Goal: Task Accomplishment & Management: Use online tool/utility

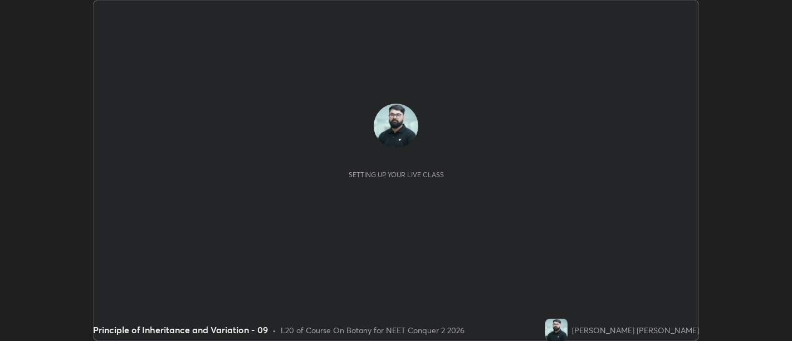
scroll to position [341, 791]
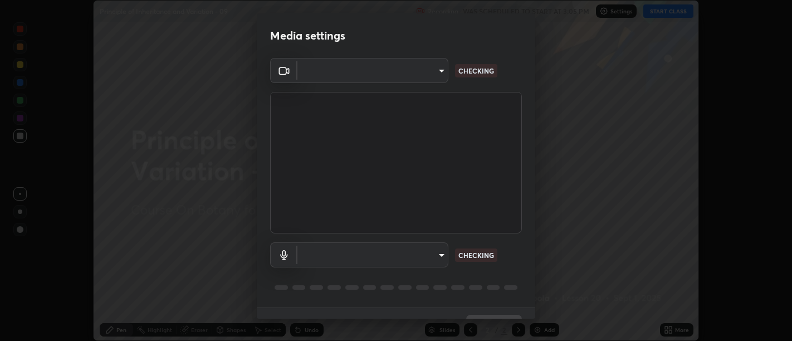
type input "d9b519daceb8a772394af6ea8e45353be5bbf62d8cb1cf3345c472de64055974"
type input "default"
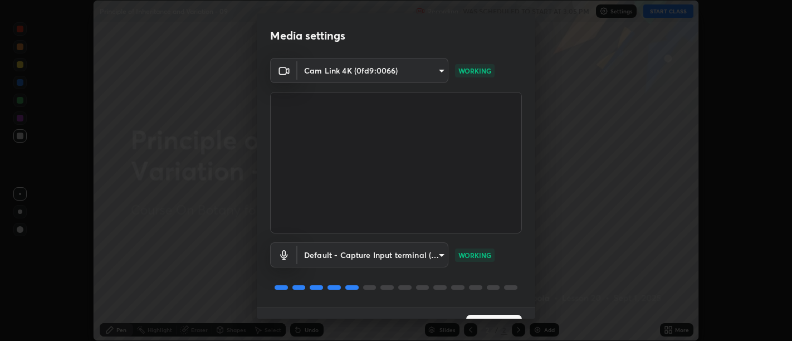
scroll to position [24, 0]
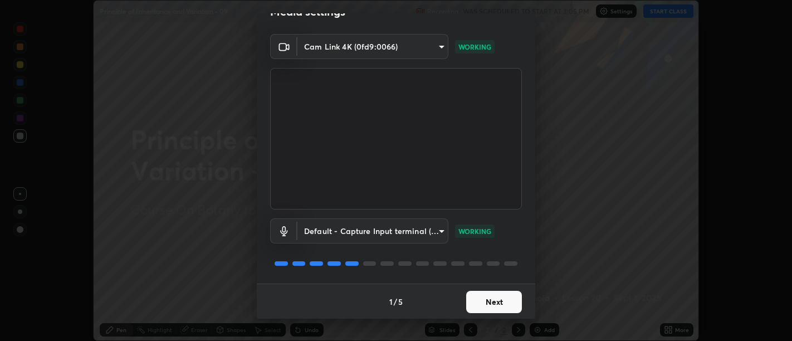
click at [476, 302] on button "Next" at bounding box center [494, 302] width 56 height 22
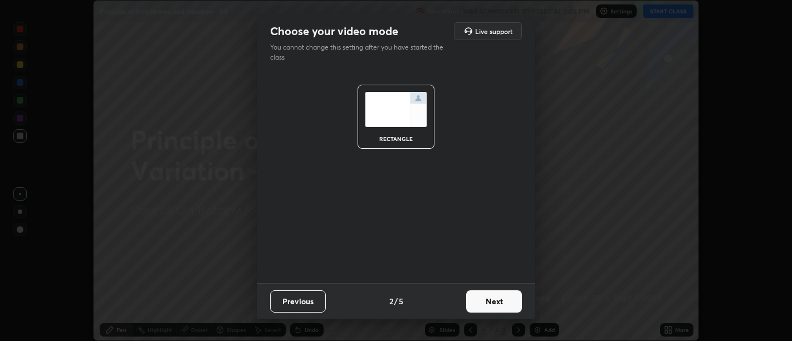
click at [479, 301] on button "Next" at bounding box center [494, 301] width 56 height 22
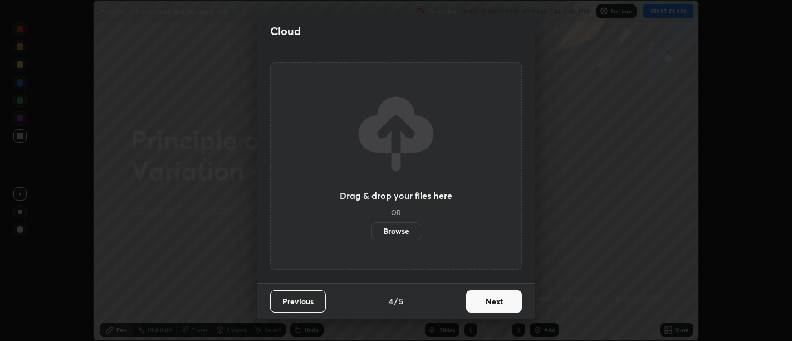
click at [481, 302] on button "Next" at bounding box center [494, 301] width 56 height 22
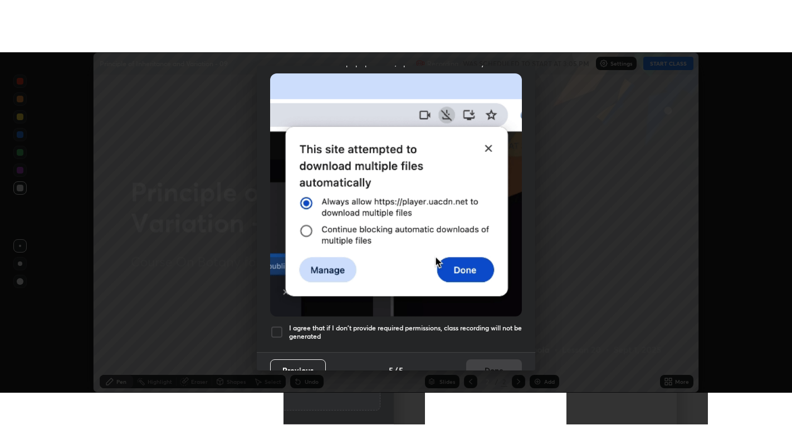
scroll to position [251, 0]
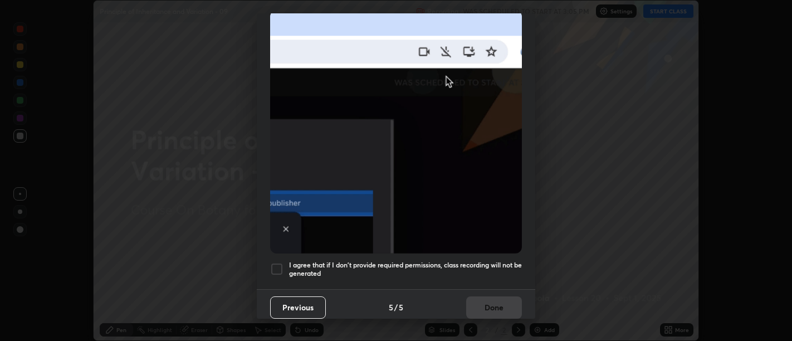
click at [472, 270] on h5 "I agree that if I don't provide required permissions, class recording will not …" at bounding box center [405, 269] width 233 height 17
click at [487, 304] on button "Done" at bounding box center [494, 307] width 56 height 22
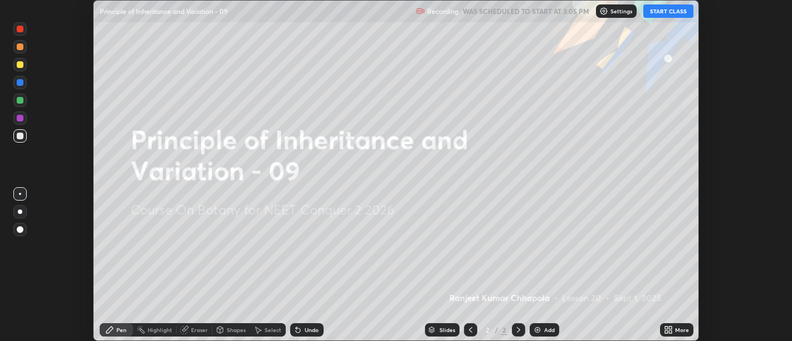
click at [669, 327] on icon at bounding box center [670, 327] width 3 height 3
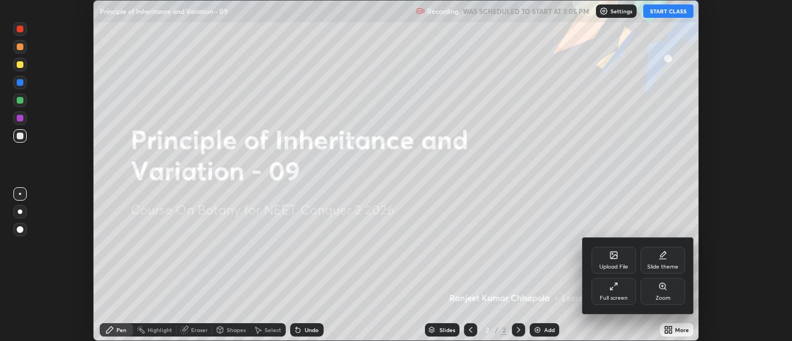
click at [593, 284] on div "Full screen" at bounding box center [613, 291] width 45 height 27
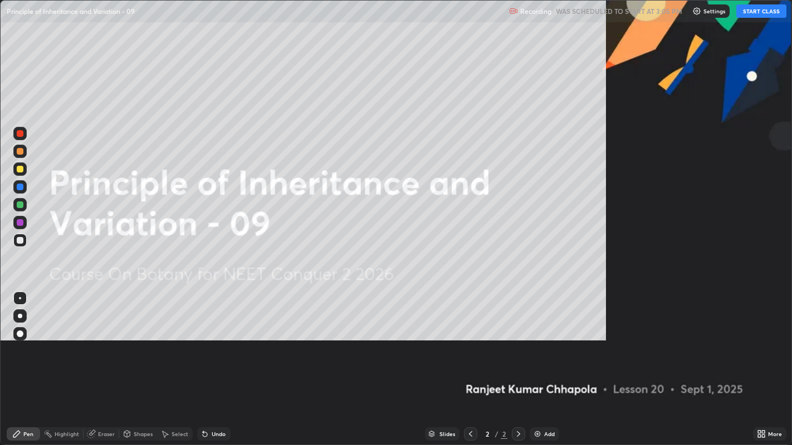
scroll to position [445, 792]
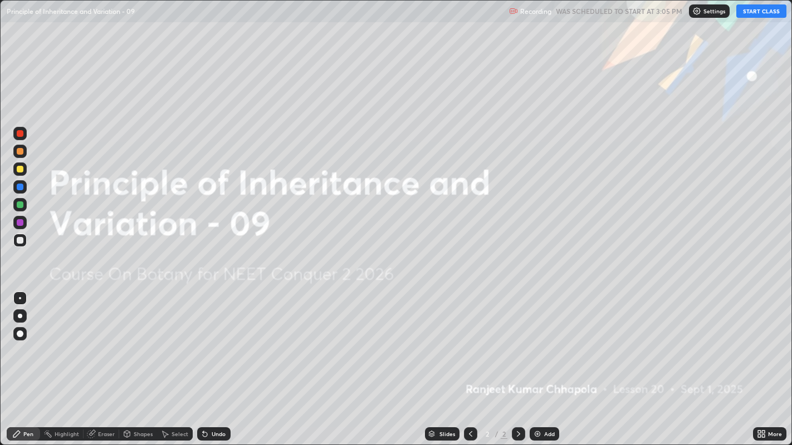
click at [761, 10] on button "START CLASS" at bounding box center [761, 10] width 50 height 13
click at [541, 340] on div "Add" at bounding box center [544, 434] width 30 height 13
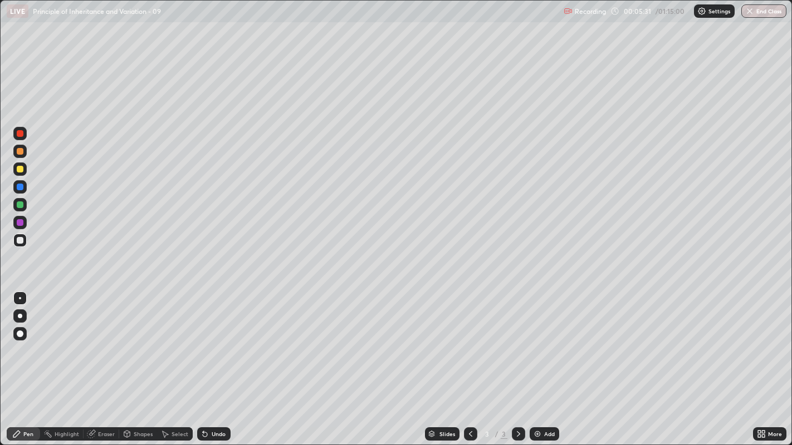
click at [22, 150] on div at bounding box center [20, 151] width 7 height 7
click at [21, 134] on div at bounding box center [20, 133] width 7 height 7
click at [22, 149] on div at bounding box center [20, 151] width 7 height 7
click at [19, 317] on div at bounding box center [20, 316] width 4 height 4
click at [212, 340] on div "Undo" at bounding box center [213, 434] width 33 height 13
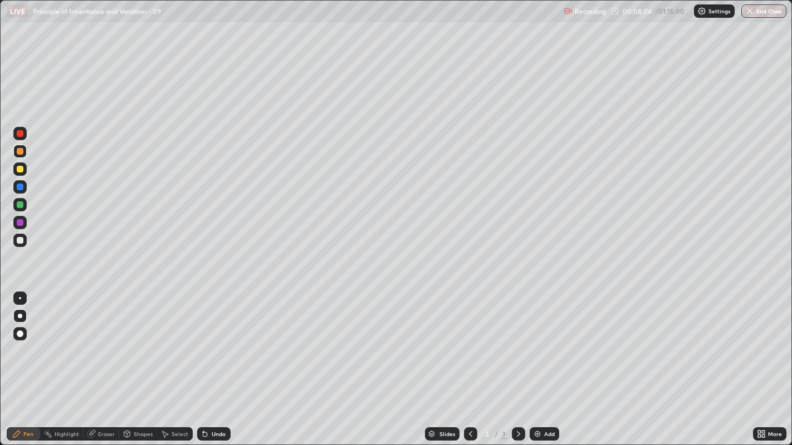
click at [216, 340] on div "Undo" at bounding box center [219, 434] width 14 height 6
click at [218, 340] on div "Undo" at bounding box center [219, 434] width 14 height 6
click at [544, 340] on div "Add" at bounding box center [549, 434] width 11 height 6
click at [214, 340] on div "Undo" at bounding box center [219, 434] width 14 height 6
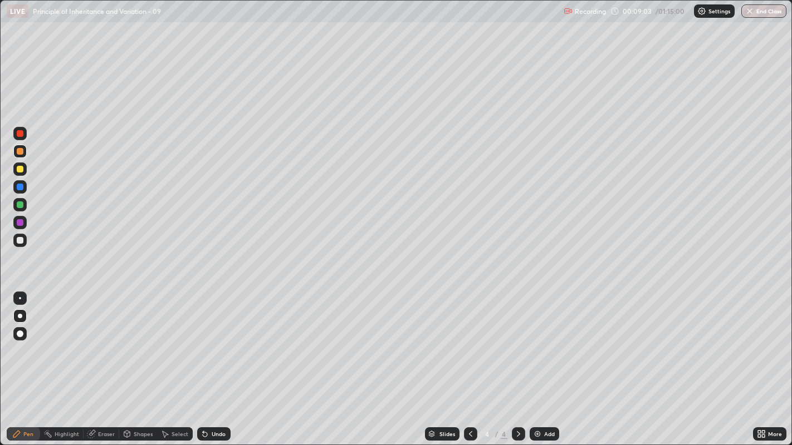
click at [214, 340] on div "Undo" at bounding box center [213, 434] width 33 height 13
click at [215, 340] on div "Undo" at bounding box center [219, 434] width 14 height 6
click at [20, 134] on div at bounding box center [20, 133] width 7 height 7
click at [215, 340] on div "Undo" at bounding box center [219, 434] width 14 height 6
click at [173, 340] on div "Select" at bounding box center [175, 434] width 36 height 13
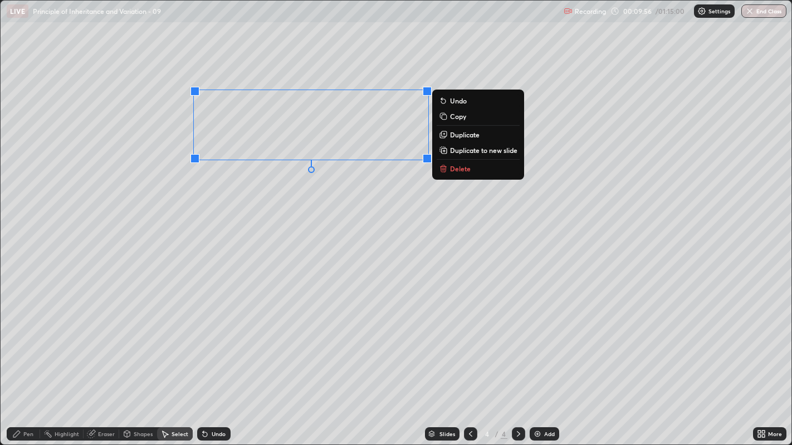
click at [214, 340] on div "Undo" at bounding box center [213, 434] width 33 height 13
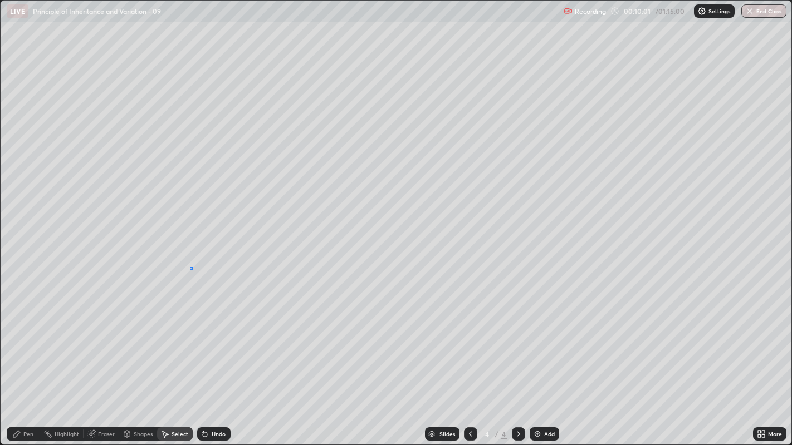
click at [192, 267] on div "0 ° Undo Copy Duplicate Duplicate to new slide Delete" at bounding box center [396, 223] width 791 height 445
click at [23, 340] on div "Pen" at bounding box center [23, 434] width 33 height 13
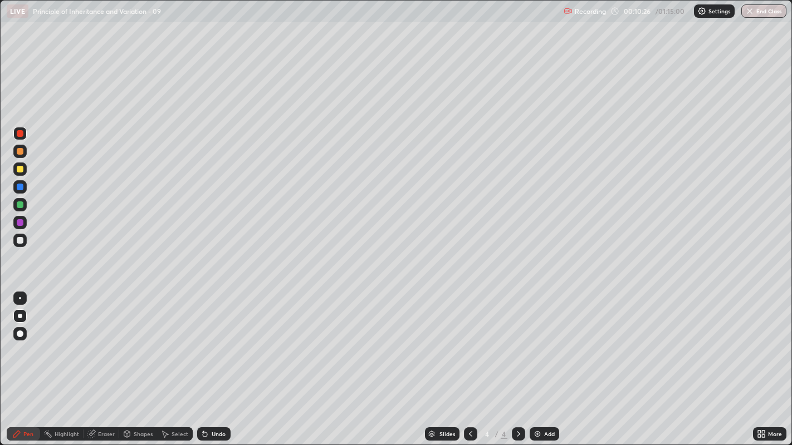
click at [19, 223] on div at bounding box center [20, 222] width 7 height 7
click at [23, 203] on div at bounding box center [20, 205] width 7 height 7
click at [21, 223] on div at bounding box center [20, 222] width 7 height 7
click at [19, 205] on div at bounding box center [20, 205] width 7 height 7
click at [212, 340] on div "Undo" at bounding box center [219, 434] width 14 height 6
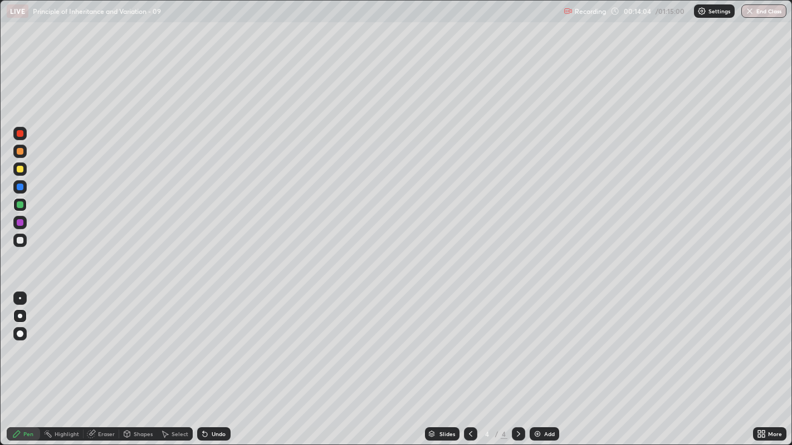
click at [212, 340] on div "Undo" at bounding box center [219, 434] width 14 height 6
click at [21, 133] on div at bounding box center [20, 133] width 7 height 7
click at [17, 222] on div at bounding box center [20, 222] width 7 height 7
click at [21, 239] on div at bounding box center [20, 240] width 7 height 7
click at [213, 340] on div "Undo" at bounding box center [219, 434] width 14 height 6
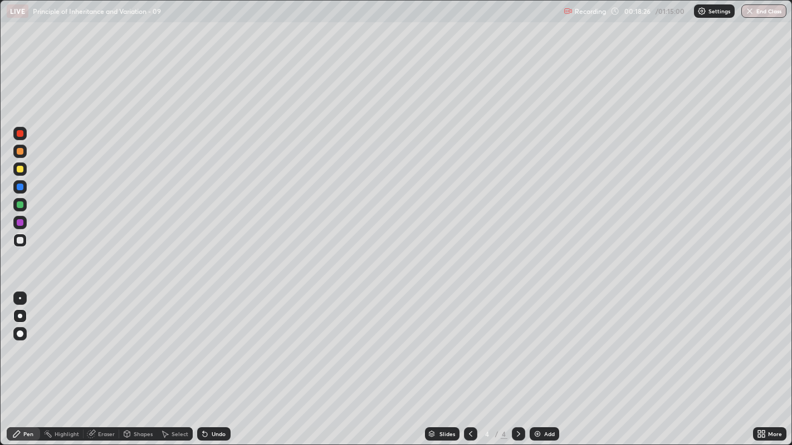
click at [546, 340] on div "Add" at bounding box center [549, 434] width 11 height 6
click at [213, 340] on div "Undo" at bounding box center [213, 434] width 33 height 13
click at [211, 340] on div "Undo" at bounding box center [213, 434] width 33 height 13
click at [213, 340] on div "Undo" at bounding box center [213, 434] width 33 height 13
click at [215, 340] on div "Undo" at bounding box center [219, 434] width 14 height 6
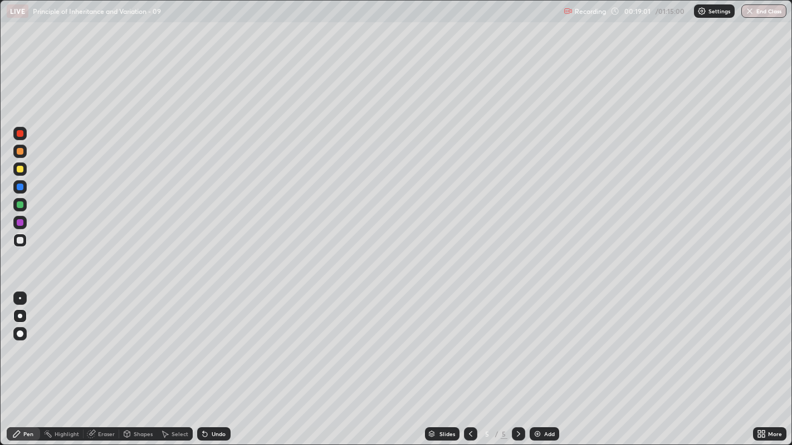
click at [204, 340] on icon at bounding box center [205, 435] width 4 height 4
click at [171, 340] on div "Select" at bounding box center [179, 434] width 17 height 6
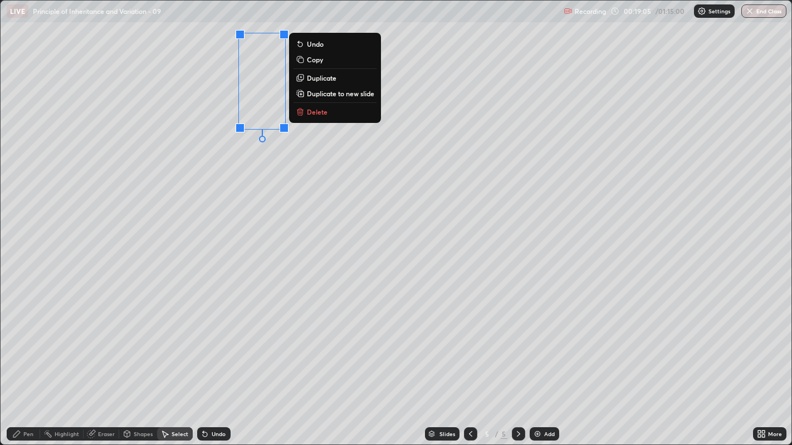
click at [260, 179] on div "0 ° Undo Copy Duplicate Duplicate to new slide Delete" at bounding box center [396, 223] width 791 height 445
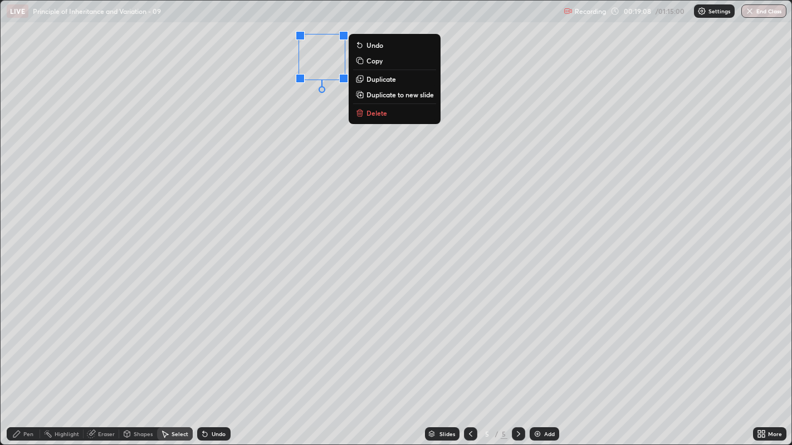
click at [269, 195] on div "0 ° Undo Copy Duplicate Duplicate to new slide Delete" at bounding box center [396, 223] width 791 height 445
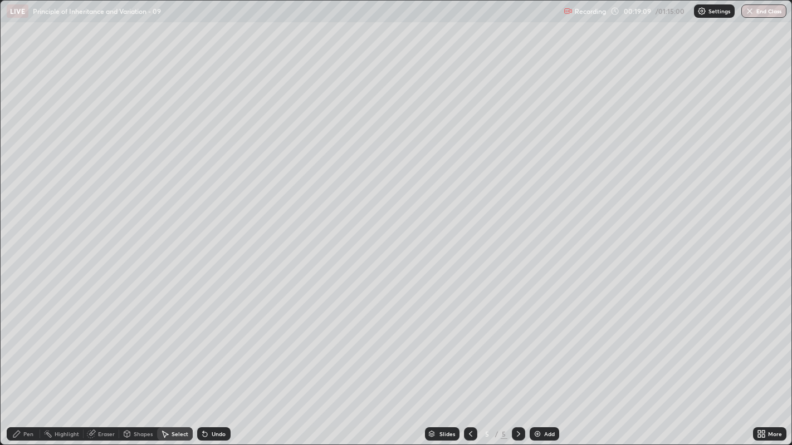
click at [28, 340] on div "Pen" at bounding box center [28, 434] width 10 height 6
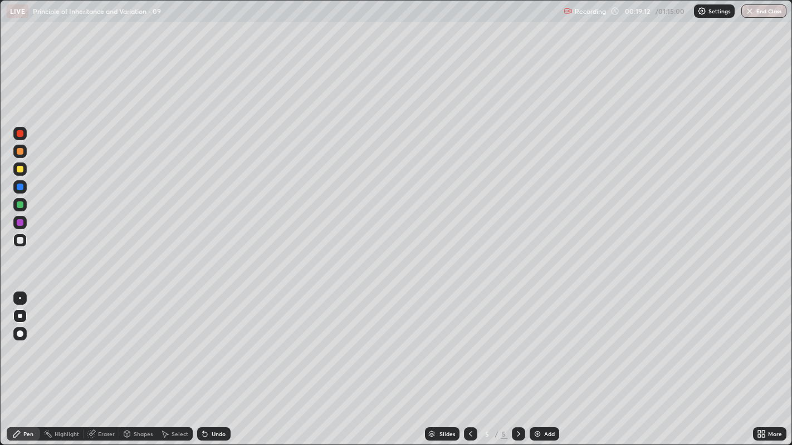
click at [173, 340] on div "Select" at bounding box center [179, 434] width 17 height 6
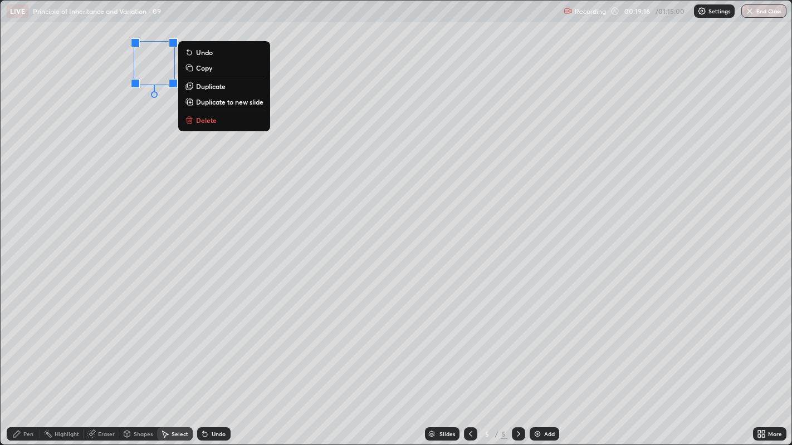
click at [159, 165] on div "0 ° Undo Copy Duplicate Duplicate to new slide Delete" at bounding box center [396, 223] width 791 height 445
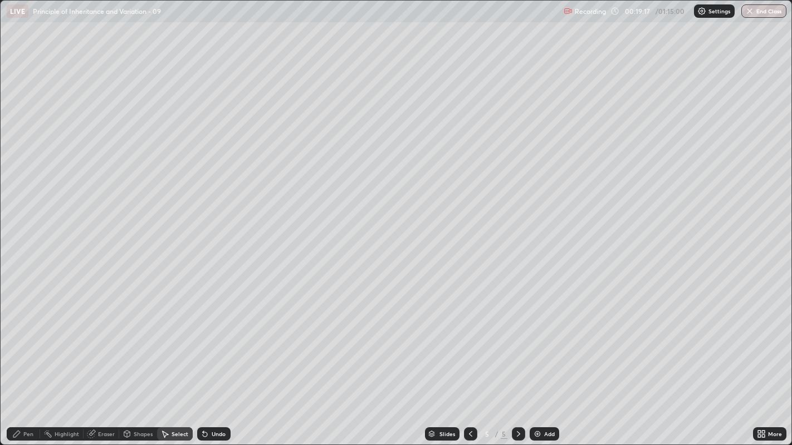
click at [26, 340] on div "Pen" at bounding box center [28, 434] width 10 height 6
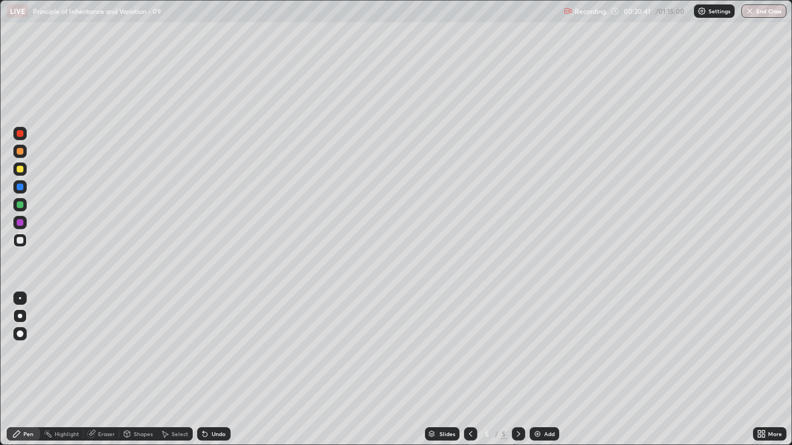
click at [184, 340] on div "Select" at bounding box center [179, 434] width 17 height 6
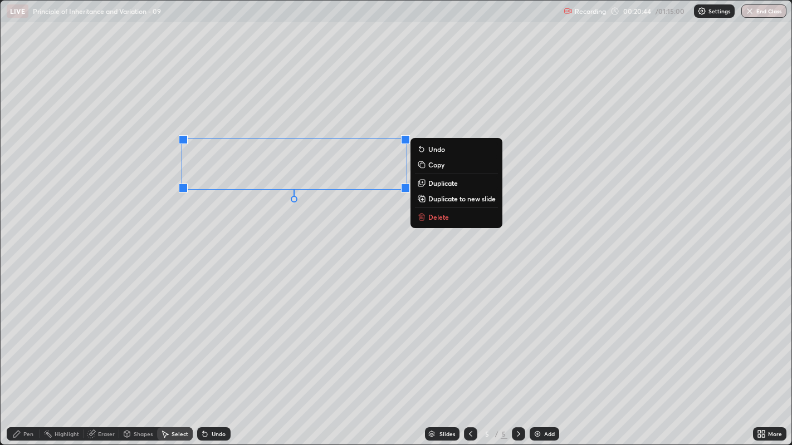
click at [432, 219] on p "Delete" at bounding box center [438, 217] width 21 height 9
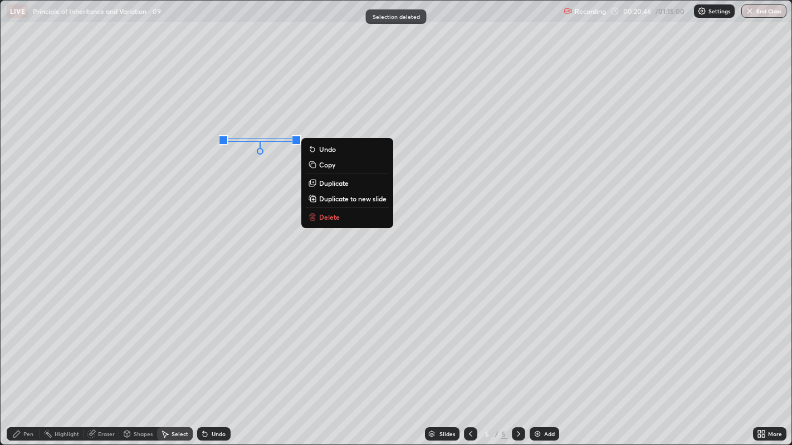
click at [327, 217] on p "Delete" at bounding box center [329, 217] width 21 height 9
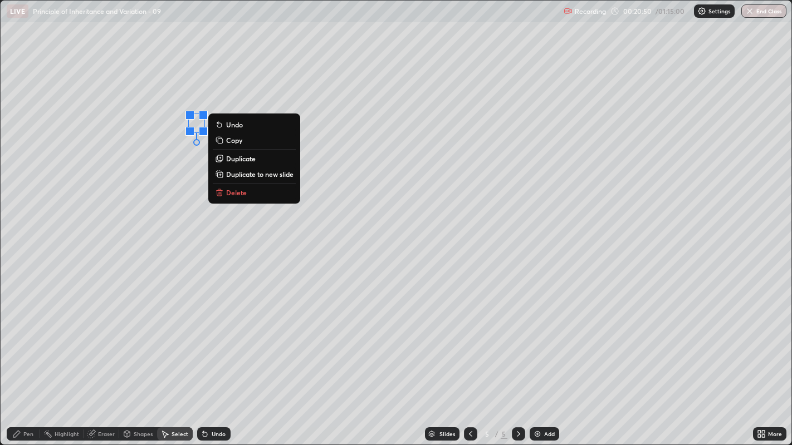
click at [241, 190] on p "Delete" at bounding box center [236, 192] width 21 height 9
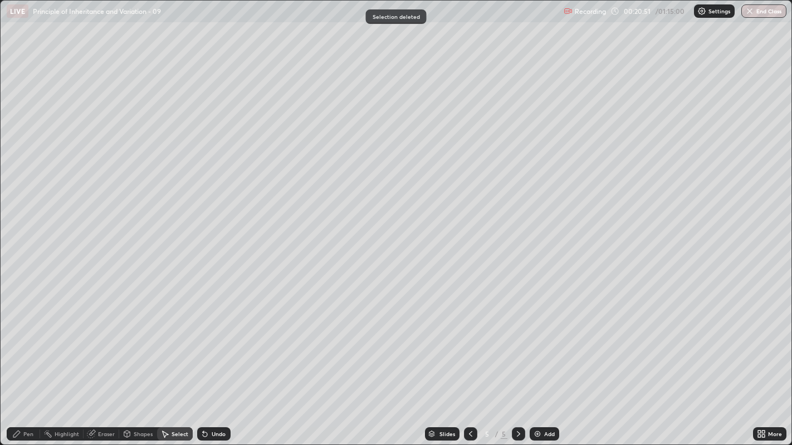
click at [28, 340] on div "Pen" at bounding box center [28, 434] width 10 height 6
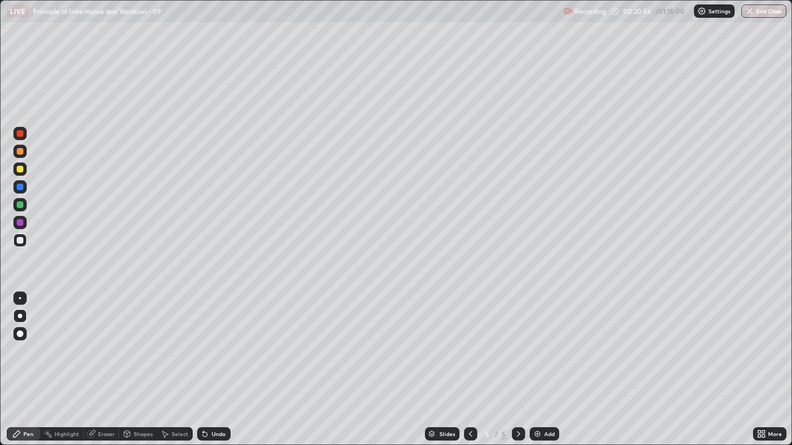
click at [212, 340] on div "Undo" at bounding box center [219, 434] width 14 height 6
click at [213, 340] on div "Undo" at bounding box center [219, 434] width 14 height 6
click at [216, 340] on div "Undo" at bounding box center [213, 434] width 33 height 13
click at [22, 220] on div at bounding box center [20, 222] width 7 height 7
click at [23, 168] on div at bounding box center [20, 169] width 7 height 7
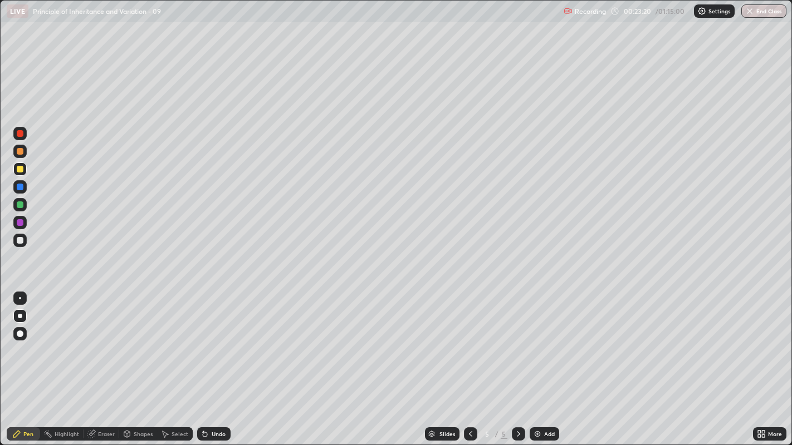
click at [175, 340] on div "Select" at bounding box center [175, 434] width 36 height 13
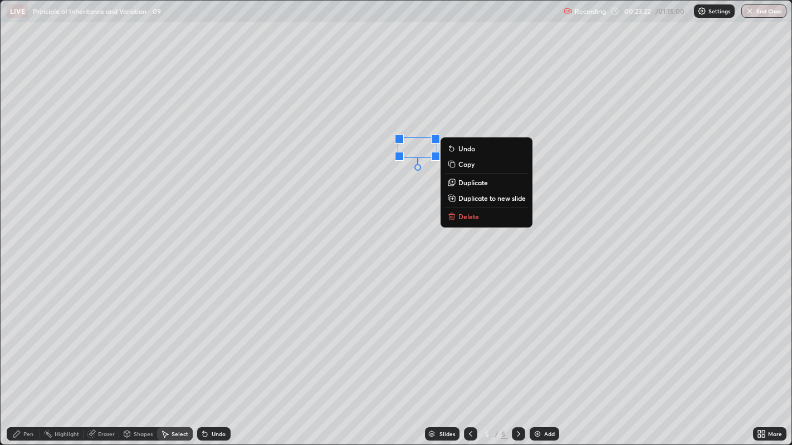
click at [475, 182] on p "Duplicate" at bounding box center [473, 182] width 30 height 9
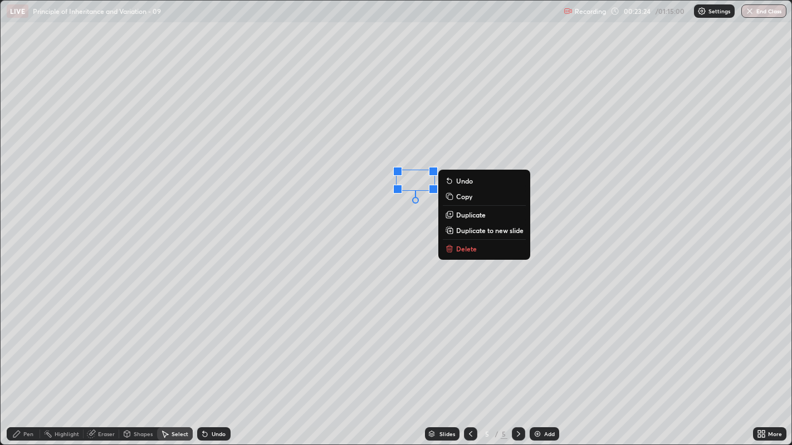
click at [464, 214] on p "Duplicate" at bounding box center [471, 214] width 30 height 9
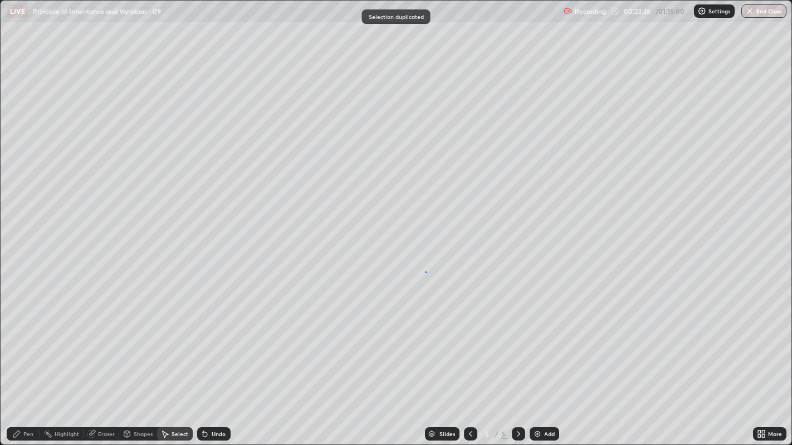
click at [425, 272] on div "0 ° Undo Copy Duplicate Duplicate to new slide Delete" at bounding box center [396, 223] width 791 height 445
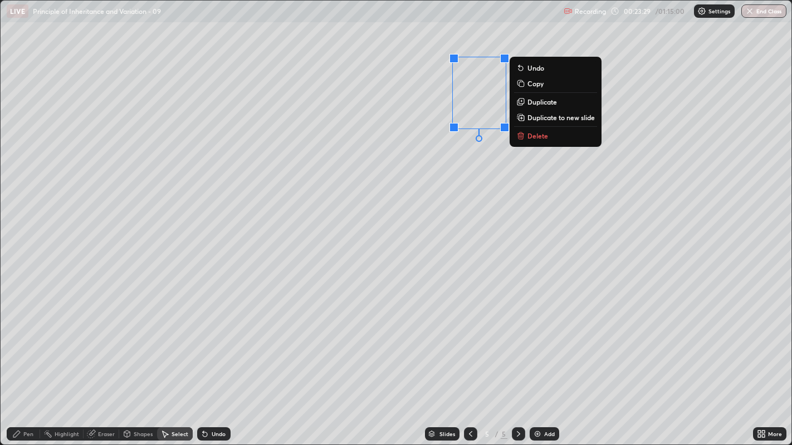
click at [537, 102] on p "Duplicate" at bounding box center [542, 101] width 30 height 9
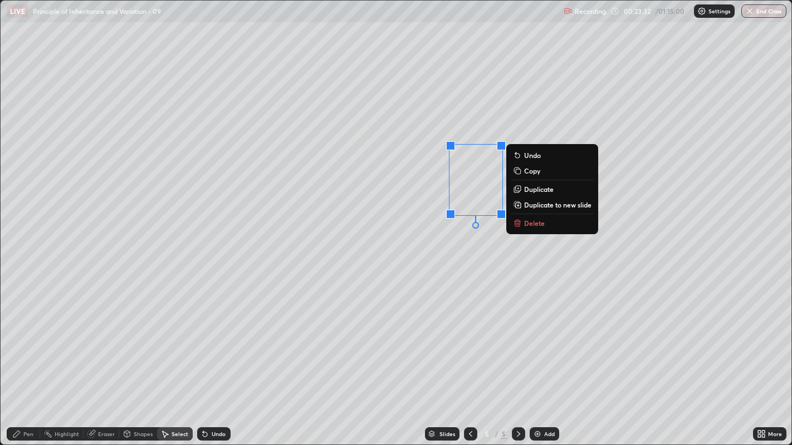
click at [492, 259] on div "0 ° Undo Copy Duplicate Duplicate to new slide Delete" at bounding box center [396, 223] width 791 height 445
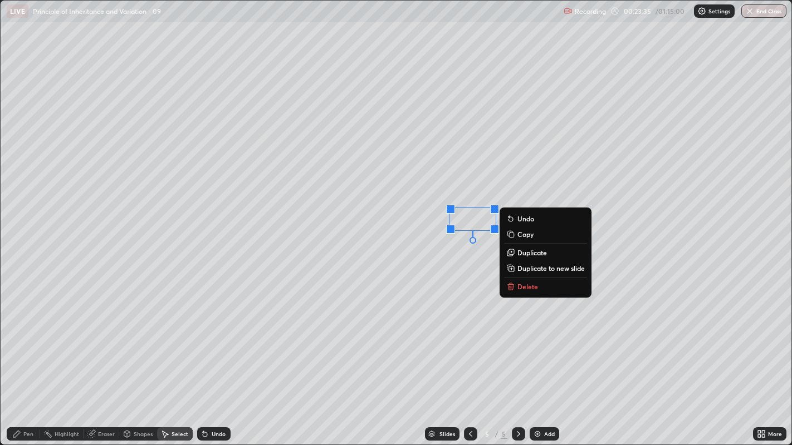
click at [477, 279] on div "0 ° Undo Copy Duplicate Duplicate to new slide Delete" at bounding box center [396, 223] width 791 height 445
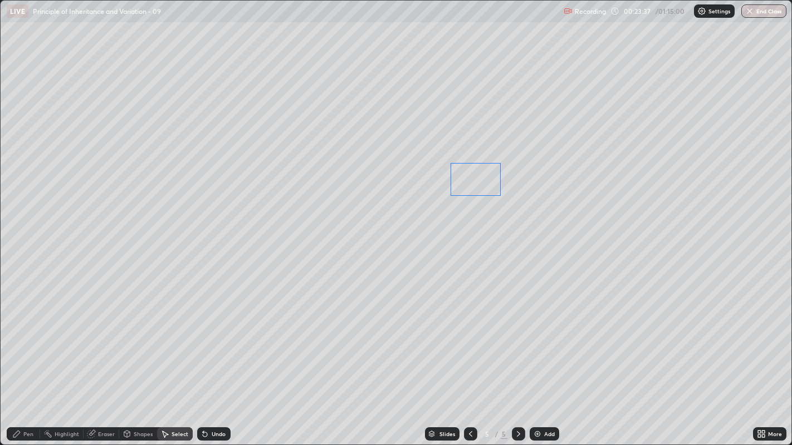
click at [480, 172] on div "0 ° Undo Copy Duplicate Duplicate to new slide Delete" at bounding box center [396, 223] width 791 height 445
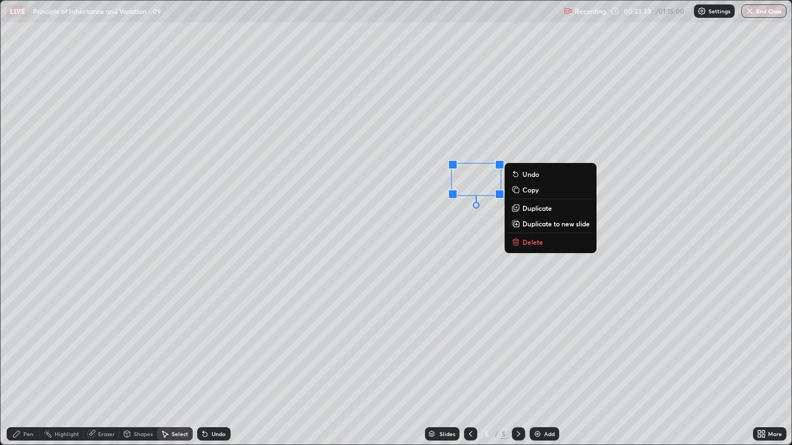
click at [459, 325] on div "0 ° Undo Copy Duplicate Duplicate to new slide Delete" at bounding box center [396, 223] width 791 height 445
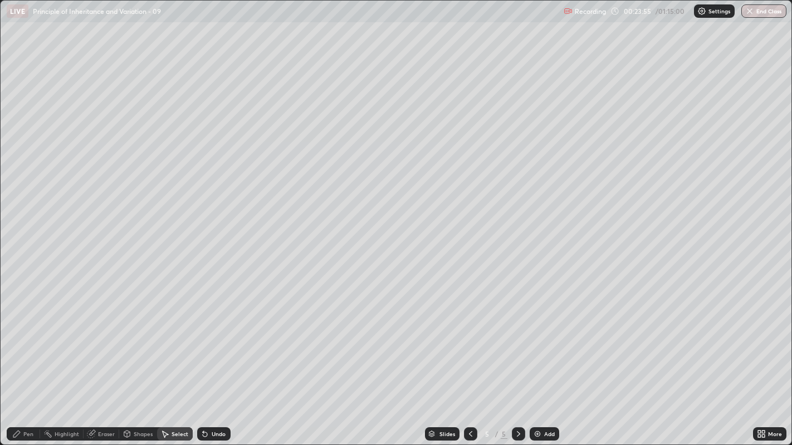
click at [32, 340] on div "Pen" at bounding box center [28, 434] width 10 height 6
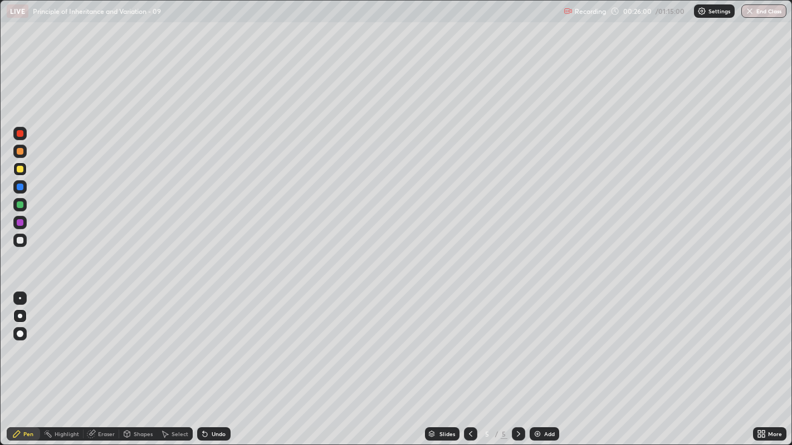
click at [22, 132] on div at bounding box center [20, 133] width 7 height 7
click at [540, 340] on img at bounding box center [537, 434] width 9 height 9
click at [21, 170] on div at bounding box center [20, 169] width 7 height 7
click at [208, 340] on div "Undo" at bounding box center [213, 434] width 33 height 13
click at [214, 340] on div "Undo" at bounding box center [219, 434] width 14 height 6
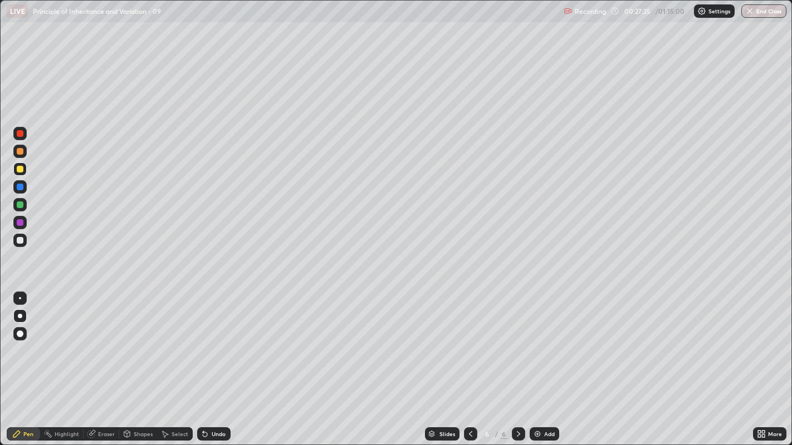
click at [469, 340] on icon at bounding box center [470, 434] width 9 height 9
click at [464, 340] on div at bounding box center [470, 434] width 13 height 13
click at [218, 340] on div "Undo" at bounding box center [219, 434] width 14 height 6
click at [544, 340] on div "Add" at bounding box center [549, 434] width 11 height 6
click at [470, 340] on icon at bounding box center [470, 434] width 9 height 9
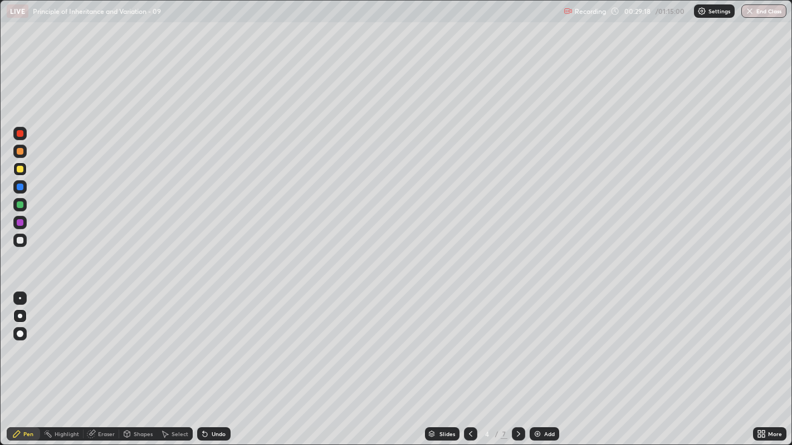
click at [181, 340] on div "Select" at bounding box center [179, 434] width 17 height 6
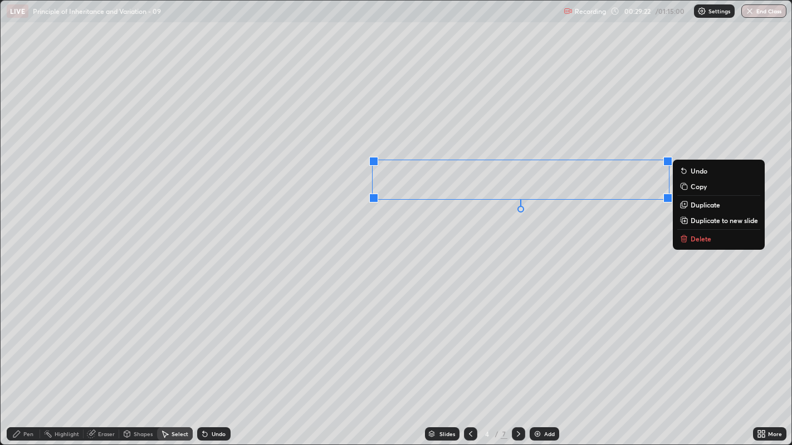
click at [700, 221] on p "Duplicate to new slide" at bounding box center [723, 220] width 67 height 9
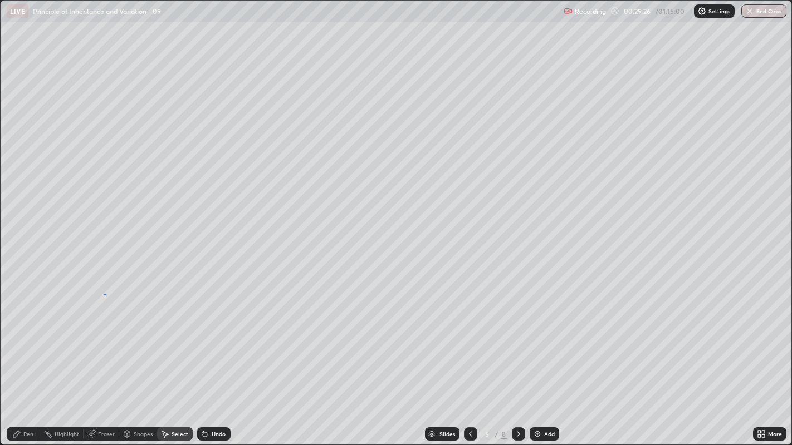
click at [105, 294] on div "0 ° Undo Copy Duplicate Duplicate to new slide Delete" at bounding box center [396, 223] width 791 height 445
click at [28, 340] on div "Pen" at bounding box center [28, 434] width 10 height 6
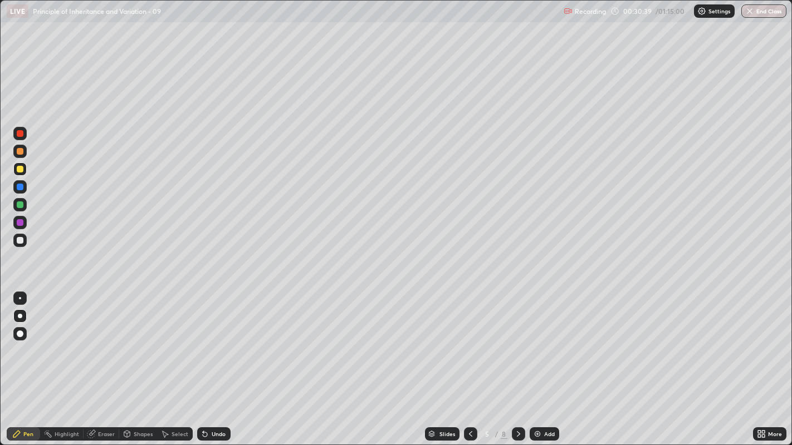
click at [214, 340] on div "Undo" at bounding box center [219, 434] width 14 height 6
click at [517, 340] on icon at bounding box center [518, 434] width 9 height 9
click at [214, 340] on div "Undo" at bounding box center [213, 434] width 33 height 13
click at [177, 340] on div "Select" at bounding box center [179, 434] width 17 height 6
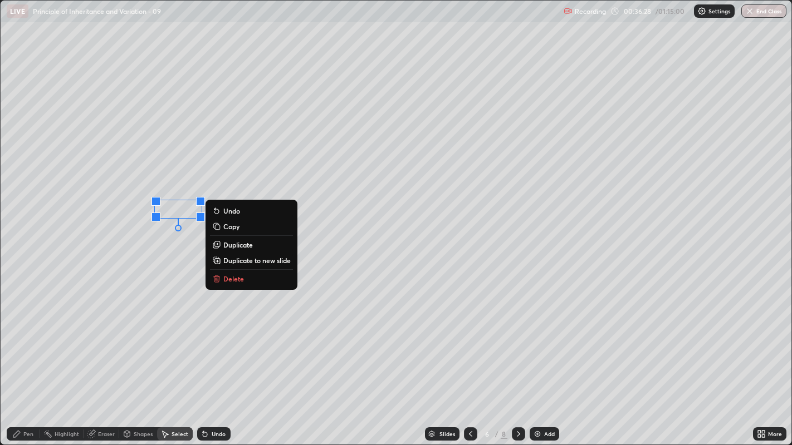
click at [235, 278] on p "Delete" at bounding box center [233, 278] width 21 height 9
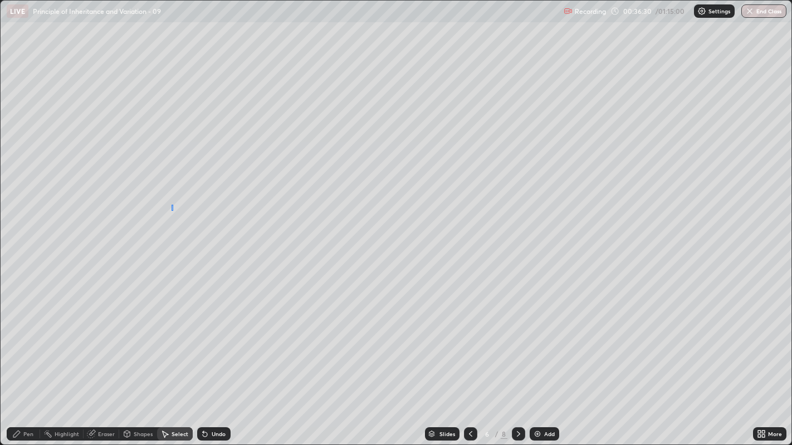
click at [172, 215] on div "0 ° Undo Copy Duplicate Duplicate to new slide Delete" at bounding box center [396, 223] width 791 height 445
click at [24, 340] on div "Pen" at bounding box center [23, 434] width 33 height 13
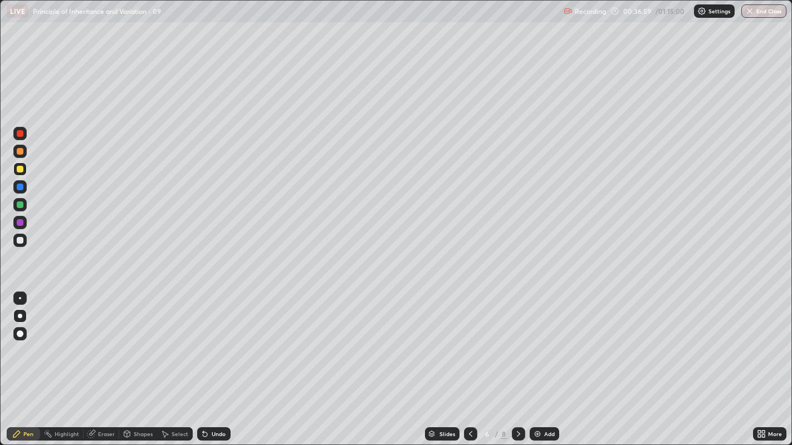
click at [539, 340] on img at bounding box center [537, 434] width 9 height 9
click at [19, 135] on div at bounding box center [20, 133] width 7 height 7
click at [217, 340] on div "Undo" at bounding box center [213, 434] width 33 height 13
click at [219, 340] on div "Undo" at bounding box center [213, 434] width 33 height 13
click at [218, 340] on div "Undo" at bounding box center [213, 434] width 33 height 13
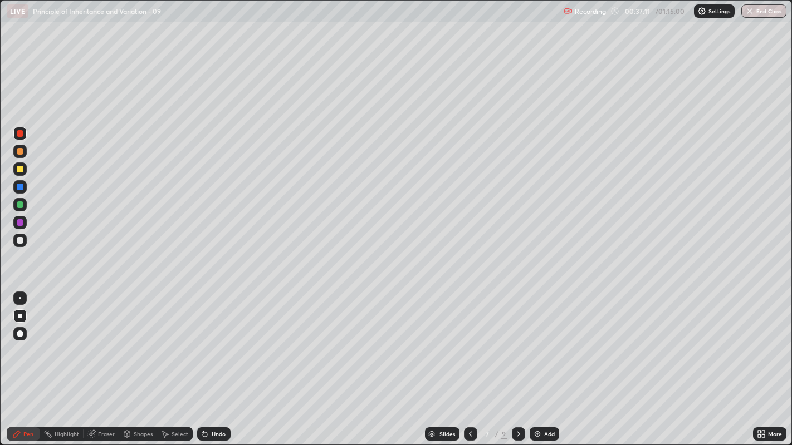
click at [217, 340] on div "Undo" at bounding box center [213, 434] width 33 height 13
click at [216, 340] on div "Undo" at bounding box center [213, 434] width 33 height 13
click at [21, 170] on div at bounding box center [20, 169] width 7 height 7
click at [210, 340] on div "Undo" at bounding box center [213, 434] width 33 height 13
click at [544, 340] on div "Add" at bounding box center [549, 434] width 11 height 6
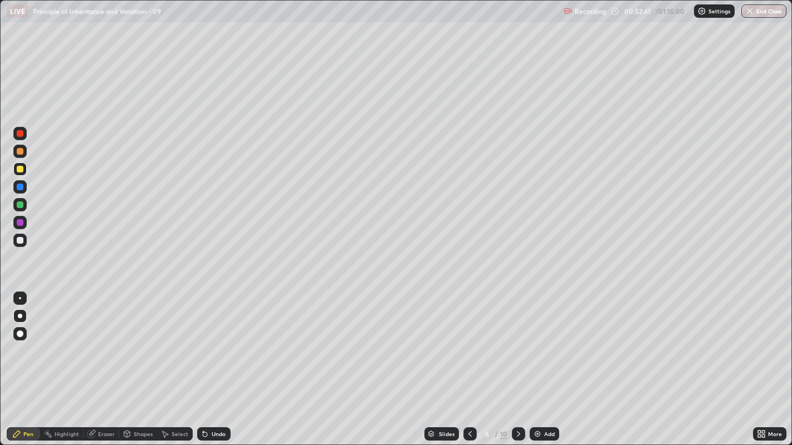
click at [213, 340] on div "Undo" at bounding box center [219, 434] width 14 height 6
click at [174, 340] on div "Select" at bounding box center [179, 434] width 17 height 6
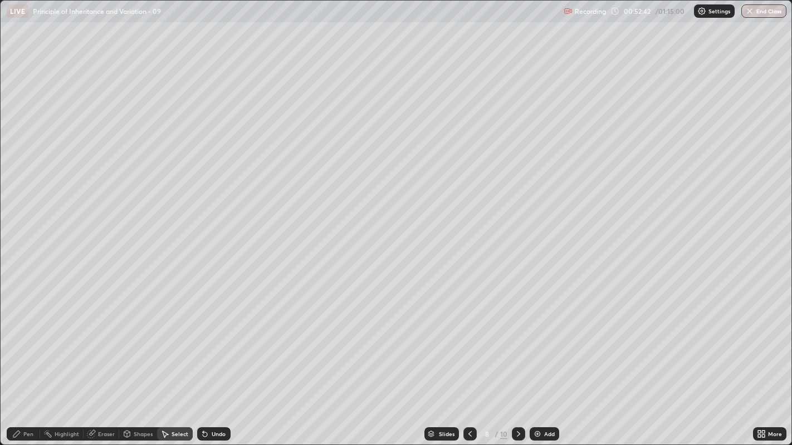
click at [101, 340] on div "Eraser" at bounding box center [106, 434] width 17 height 6
click at [32, 340] on div "Pen" at bounding box center [23, 434] width 33 height 13
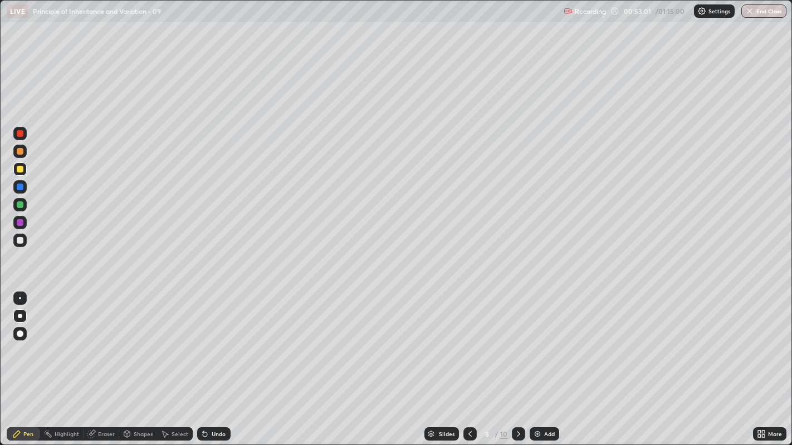
click at [175, 340] on div "Select" at bounding box center [179, 434] width 17 height 6
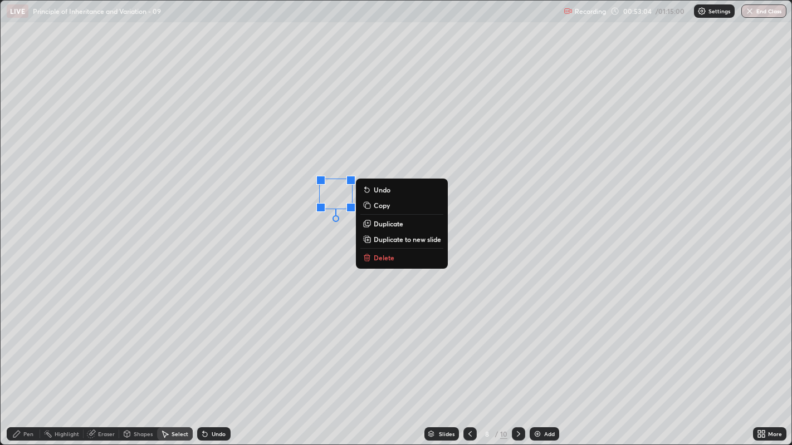
click at [384, 258] on p "Delete" at bounding box center [384, 257] width 21 height 9
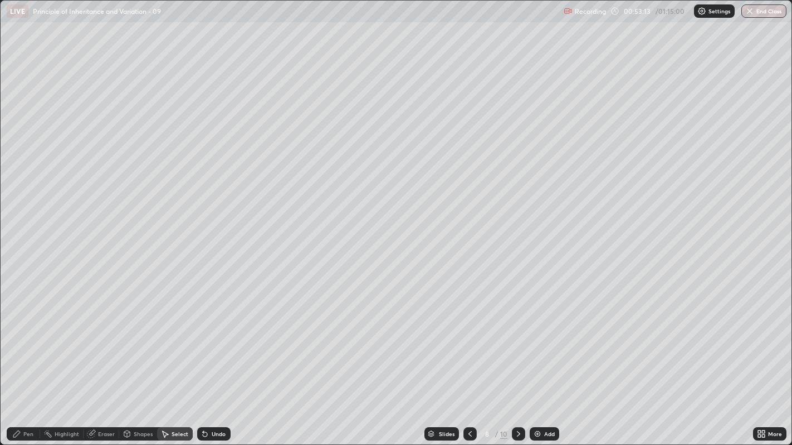
click at [24, 340] on div "Pen" at bounding box center [28, 434] width 10 height 6
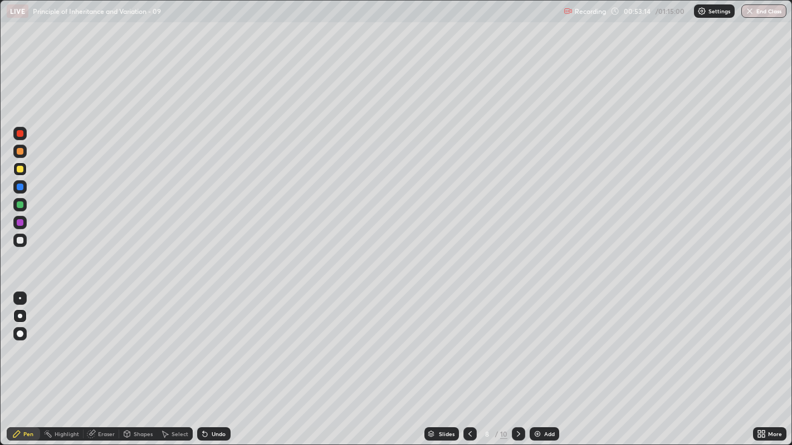
click at [23, 202] on div at bounding box center [19, 204] width 13 height 13
click at [22, 151] on div at bounding box center [20, 151] width 7 height 7
click at [537, 340] on img at bounding box center [537, 434] width 9 height 9
click at [213, 340] on div "Undo" at bounding box center [213, 434] width 33 height 13
click at [21, 223] on div at bounding box center [20, 222] width 7 height 7
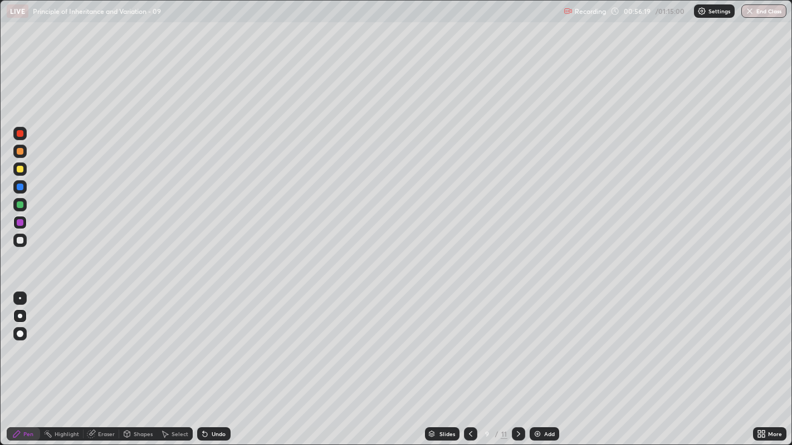
click at [441, 340] on div "Slides" at bounding box center [447, 434] width 16 height 6
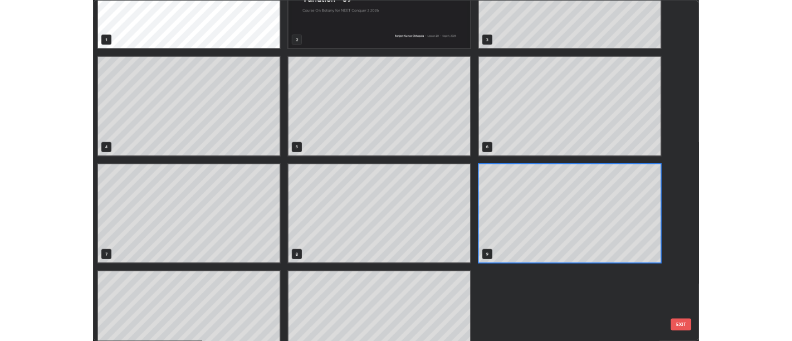
scroll to position [115, 0]
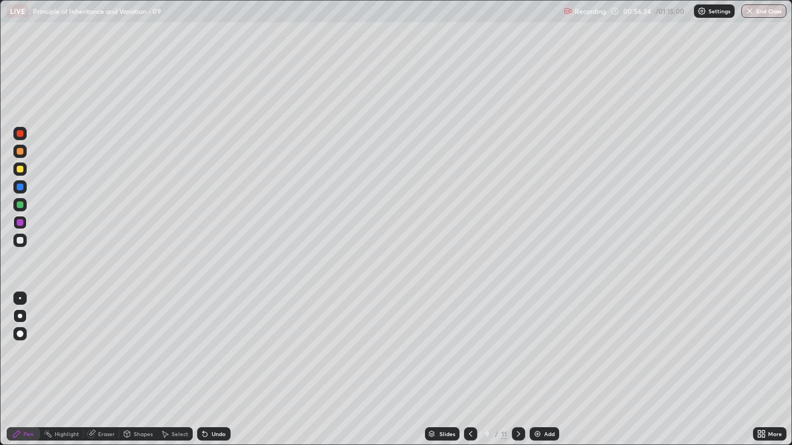
click at [25, 241] on div at bounding box center [19, 240] width 13 height 13
click at [182, 340] on div "Select" at bounding box center [179, 434] width 17 height 6
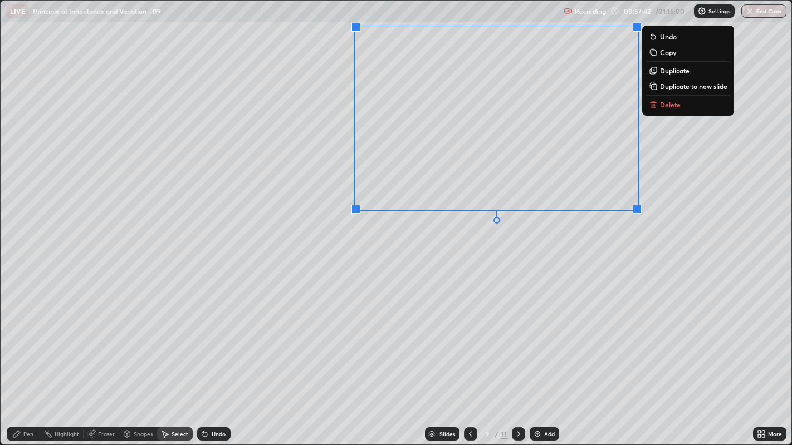
click at [550, 275] on div "0 ° Undo Copy Duplicate Duplicate to new slide Delete" at bounding box center [396, 223] width 791 height 445
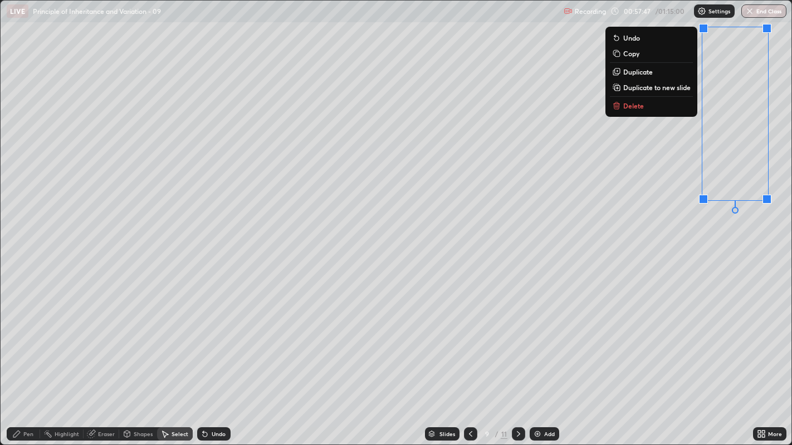
click at [631, 331] on div "0 ° Undo Copy Duplicate Duplicate to new slide Delete" at bounding box center [396, 223] width 791 height 445
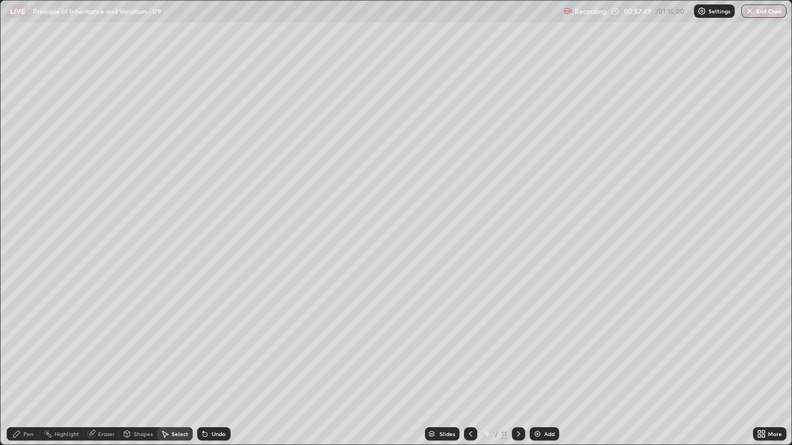
click at [28, 340] on div "Pen" at bounding box center [28, 434] width 10 height 6
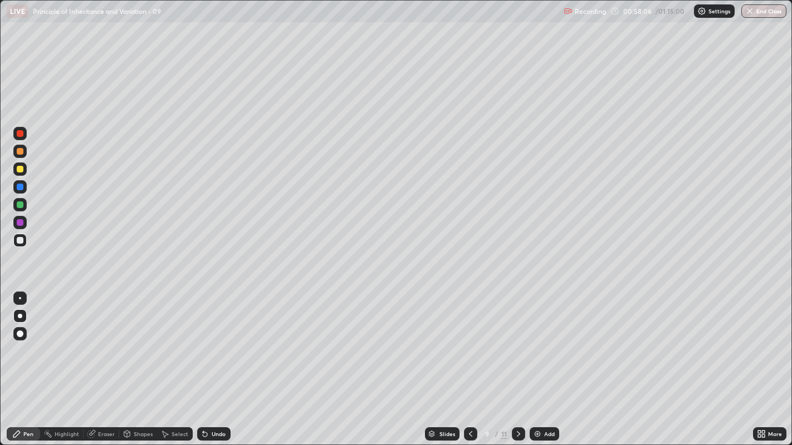
click at [222, 340] on div "Undo" at bounding box center [219, 434] width 14 height 6
click at [217, 340] on div "Undo" at bounding box center [219, 434] width 14 height 6
click at [218, 340] on div "Undo" at bounding box center [219, 434] width 14 height 6
click at [219, 340] on div "Undo" at bounding box center [219, 434] width 14 height 6
click at [223, 340] on div "Undo" at bounding box center [213, 434] width 33 height 13
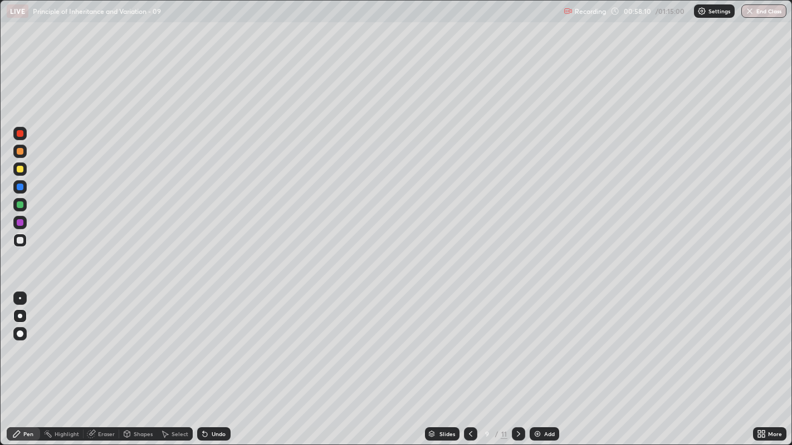
click at [222, 340] on div "Undo" at bounding box center [213, 434] width 33 height 13
click at [220, 340] on div "Undo" at bounding box center [213, 434] width 33 height 13
click at [218, 340] on div "Undo" at bounding box center [213, 434] width 33 height 13
click at [217, 340] on div "Undo" at bounding box center [213, 434] width 33 height 13
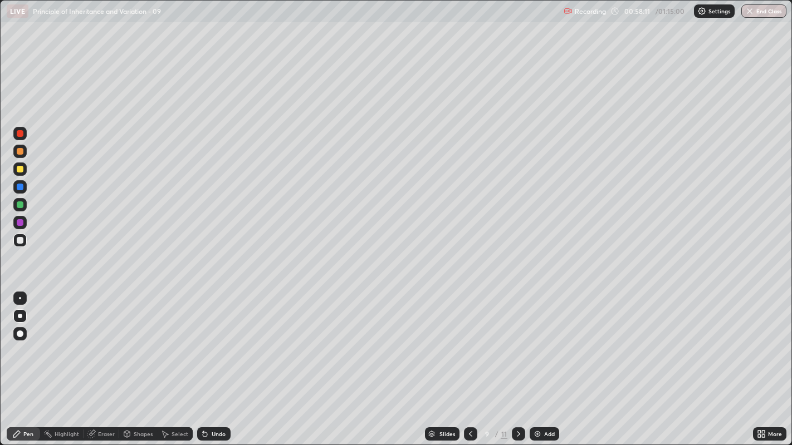
click at [217, 340] on div "Undo" at bounding box center [213, 434] width 33 height 13
click at [19, 204] on div at bounding box center [20, 205] width 7 height 7
click at [469, 340] on icon at bounding box center [470, 434] width 9 height 9
click at [472, 340] on div at bounding box center [470, 434] width 13 height 13
click at [517, 340] on icon at bounding box center [518, 434] width 9 height 9
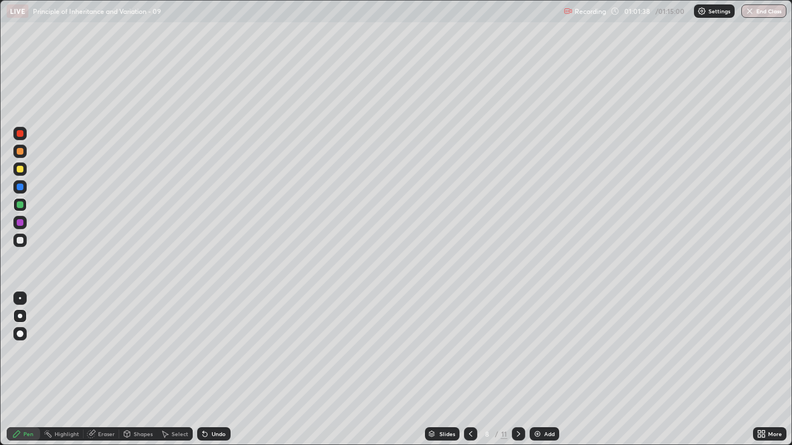
click at [17, 224] on div at bounding box center [20, 222] width 7 height 7
click at [215, 340] on div "Undo" at bounding box center [219, 434] width 14 height 6
click at [216, 340] on div "Undo" at bounding box center [219, 434] width 14 height 6
click at [517, 340] on icon at bounding box center [518, 434] width 3 height 6
click at [541, 340] on div "Add" at bounding box center [544, 434] width 30 height 13
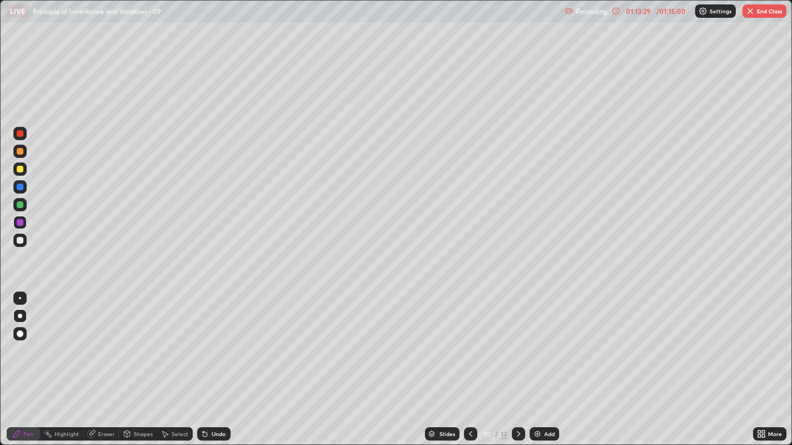
click at [19, 134] on div at bounding box center [20, 133] width 7 height 7
click at [209, 340] on div "Undo" at bounding box center [213, 434] width 33 height 13
click at [176, 340] on div "Select" at bounding box center [175, 434] width 36 height 13
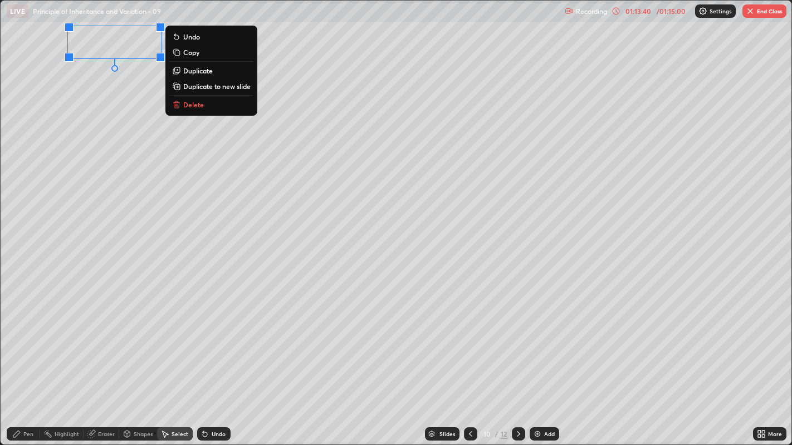
click at [227, 105] on button "Delete" at bounding box center [211, 104] width 83 height 13
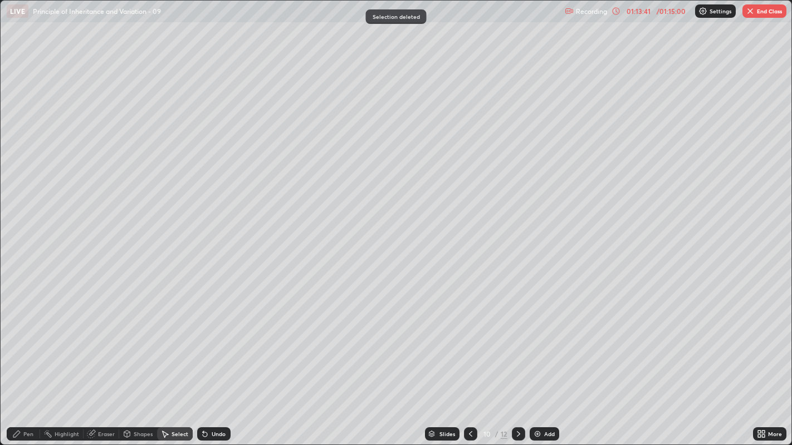
click at [31, 340] on div "Pen" at bounding box center [23, 434] width 33 height 13
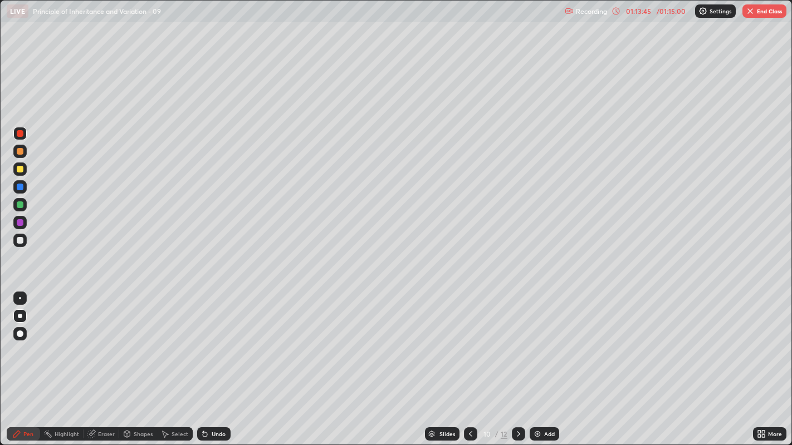
click at [215, 340] on div "Undo" at bounding box center [219, 434] width 14 height 6
click at [218, 340] on div "Undo" at bounding box center [219, 434] width 14 height 6
click at [174, 340] on div "Select" at bounding box center [179, 434] width 17 height 6
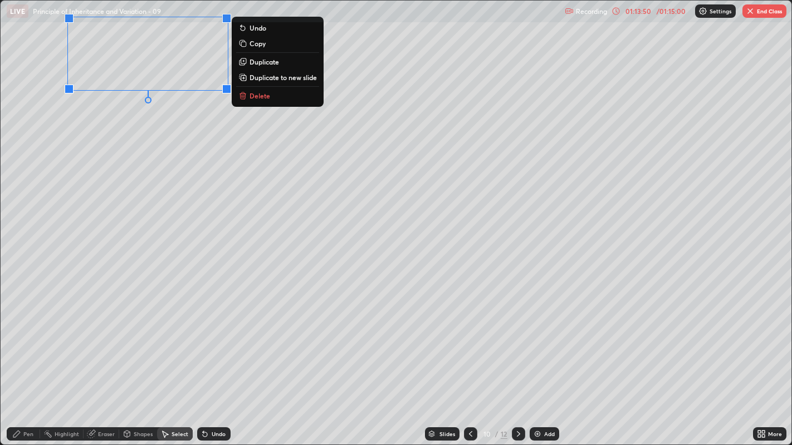
click at [263, 92] on p "Delete" at bounding box center [259, 95] width 21 height 9
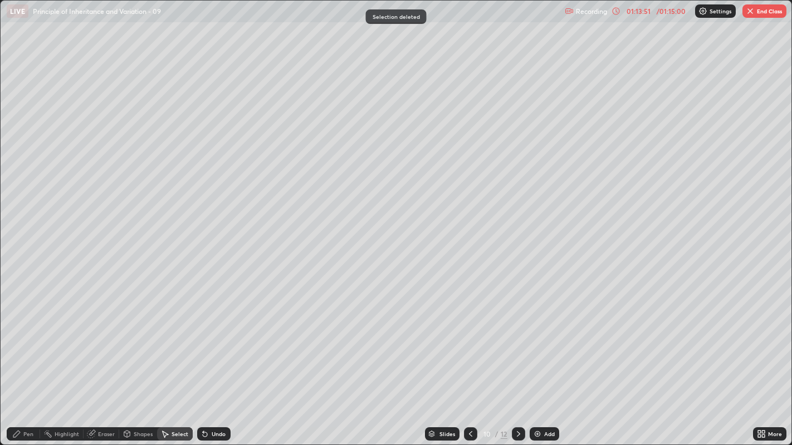
click at [26, 340] on div "Pen" at bounding box center [23, 434] width 33 height 13
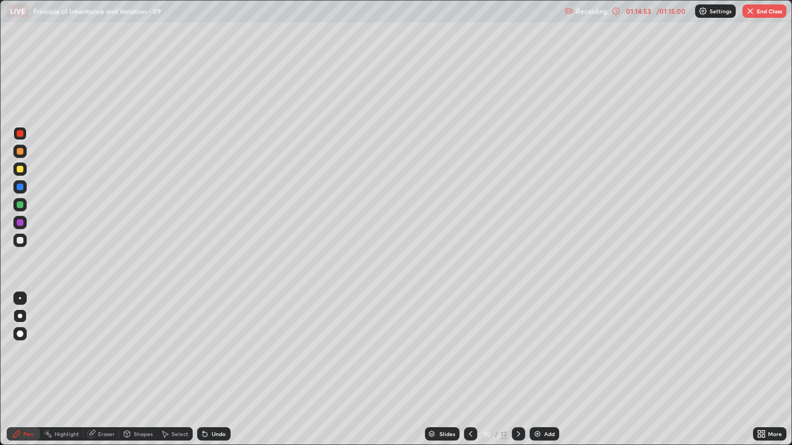
click at [212, 340] on div "Undo" at bounding box center [213, 434] width 33 height 13
click at [214, 340] on div "Undo" at bounding box center [213, 434] width 33 height 13
click at [213, 340] on div "Undo" at bounding box center [213, 434] width 33 height 13
click at [216, 340] on div "Undo" at bounding box center [219, 434] width 14 height 6
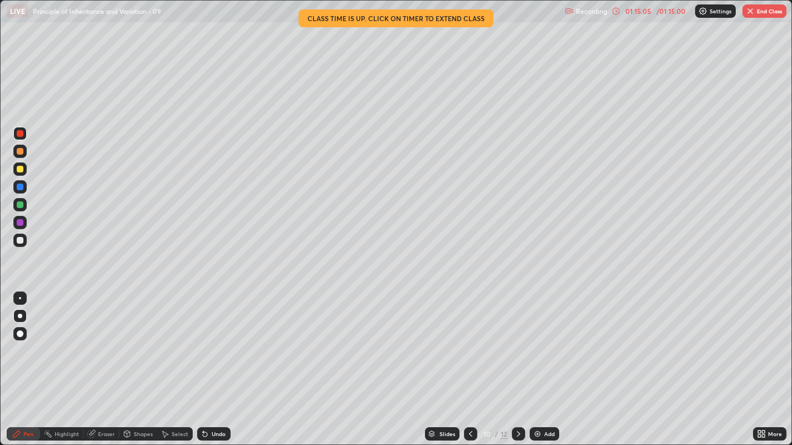
click at [203, 340] on icon at bounding box center [205, 435] width 4 height 4
click at [204, 340] on icon at bounding box center [205, 435] width 4 height 4
click at [220, 340] on div "Undo" at bounding box center [219, 434] width 14 height 6
click at [175, 340] on div "Select" at bounding box center [179, 434] width 17 height 6
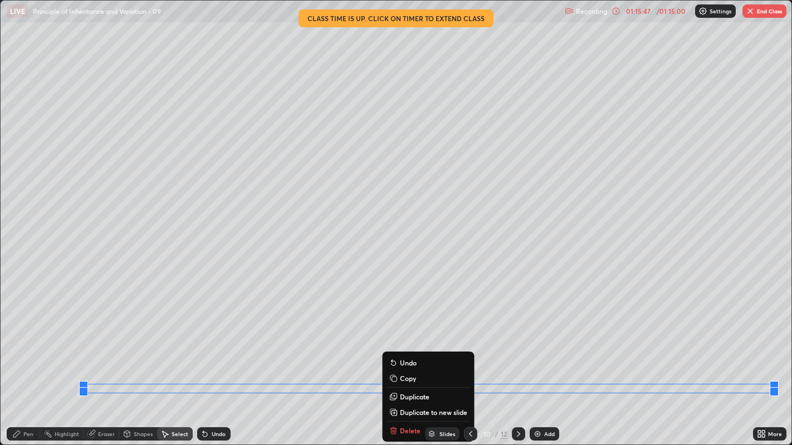
click at [415, 340] on p "Duplicate" at bounding box center [415, 396] width 30 height 9
click at [218, 340] on div "Undo" at bounding box center [219, 434] width 14 height 6
click at [327, 340] on div "0 ° Undo Copy Duplicate Duplicate to new slide Delete" at bounding box center [396, 223] width 791 height 445
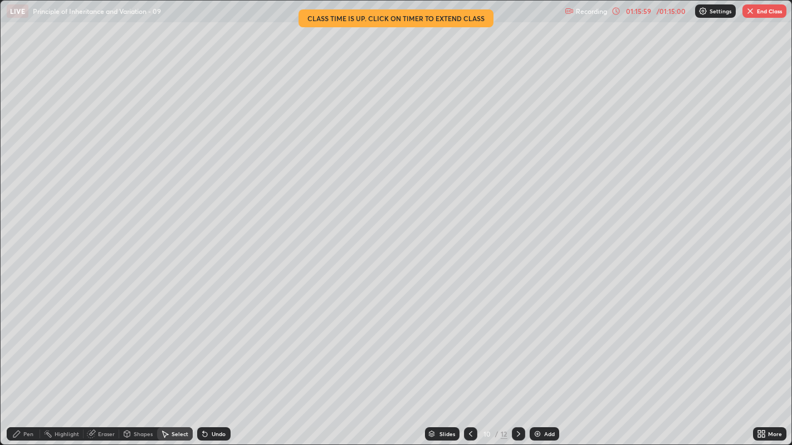
click at [28, 340] on div "Pen" at bounding box center [28, 434] width 10 height 6
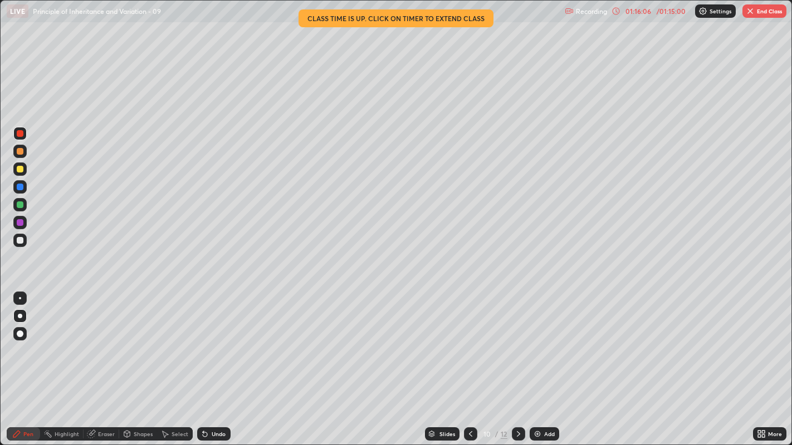
click at [180, 340] on div "Select" at bounding box center [179, 434] width 17 height 6
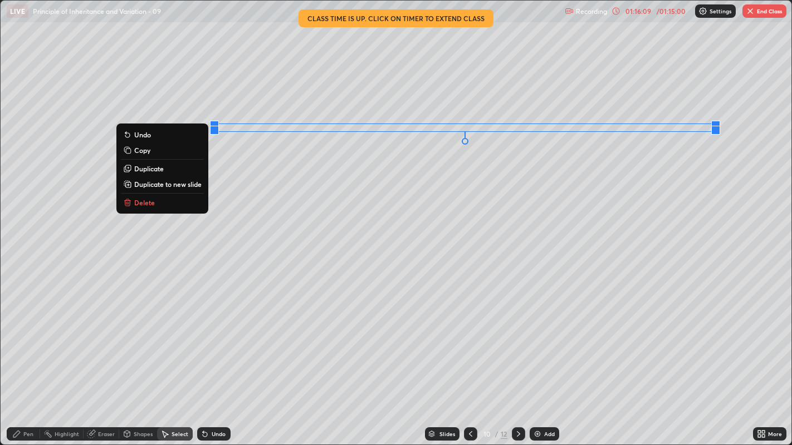
click at [527, 126] on div "0 ° Undo Copy Duplicate Duplicate to new slide Delete" at bounding box center [396, 223] width 791 height 445
click at [180, 170] on button "Duplicate" at bounding box center [162, 168] width 83 height 13
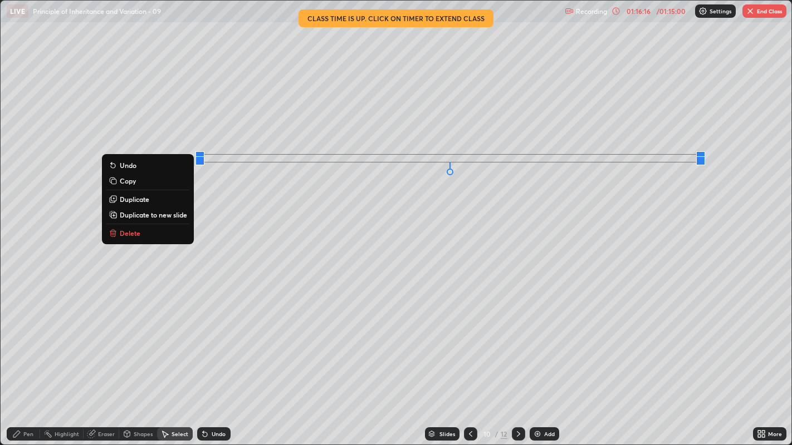
click at [155, 200] on button "Duplicate" at bounding box center [147, 199] width 83 height 13
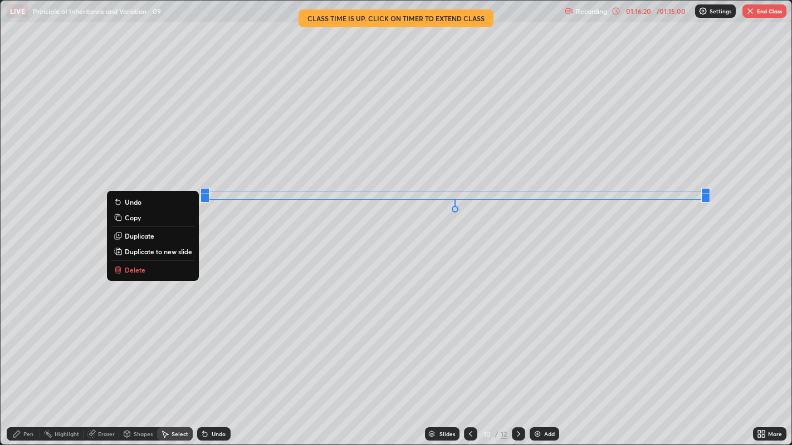
click at [153, 237] on p "Duplicate" at bounding box center [140, 236] width 30 height 9
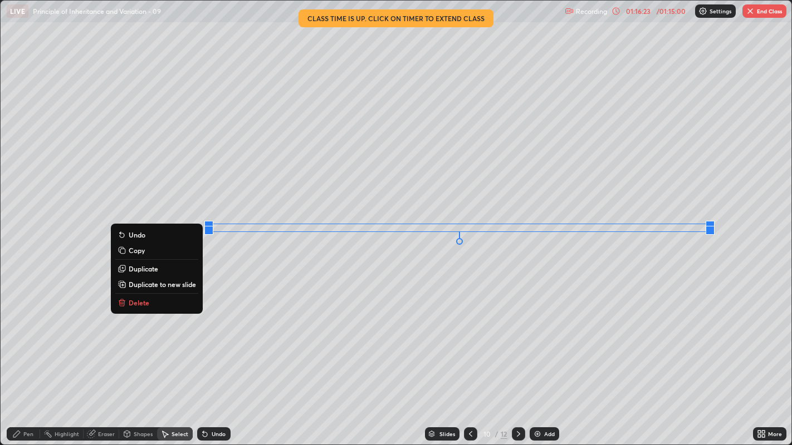
click at [153, 269] on p "Duplicate" at bounding box center [144, 268] width 30 height 9
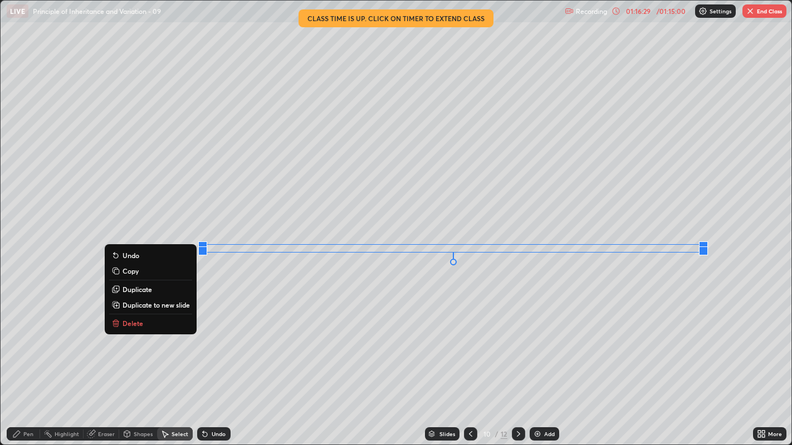
click at [413, 18] on div "LIVE Principle of Inheritance and Variation - 09" at bounding box center [283, 11] width 553 height 22
click at [155, 290] on button "Duplicate" at bounding box center [150, 289] width 83 height 13
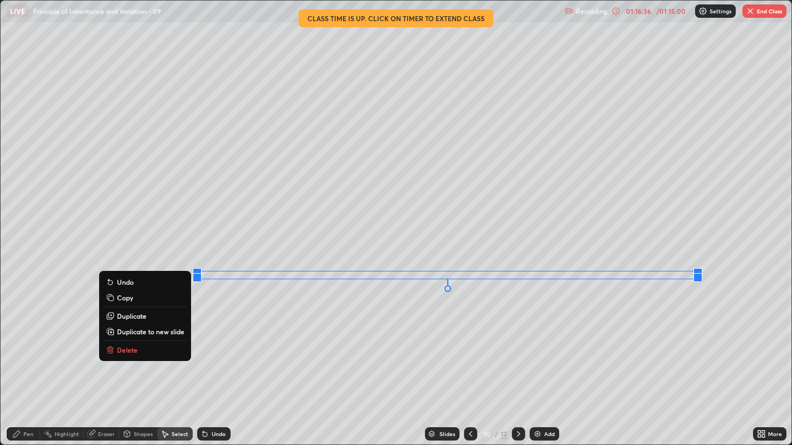
click at [154, 316] on button "Duplicate" at bounding box center [145, 316] width 83 height 13
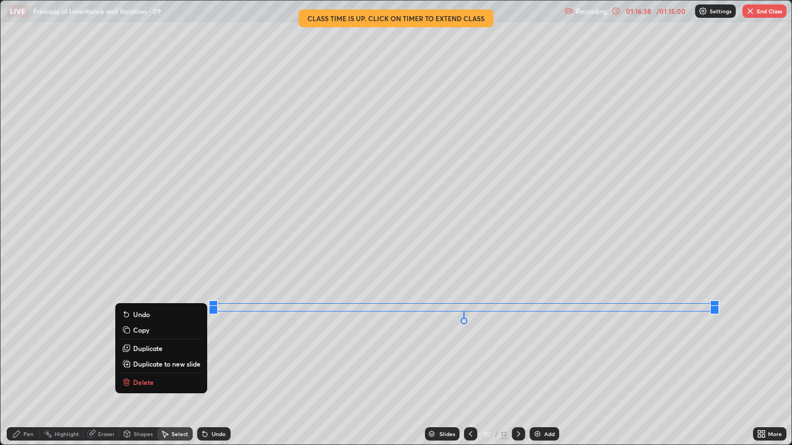
click at [173, 340] on button "Duplicate" at bounding box center [161, 348] width 83 height 13
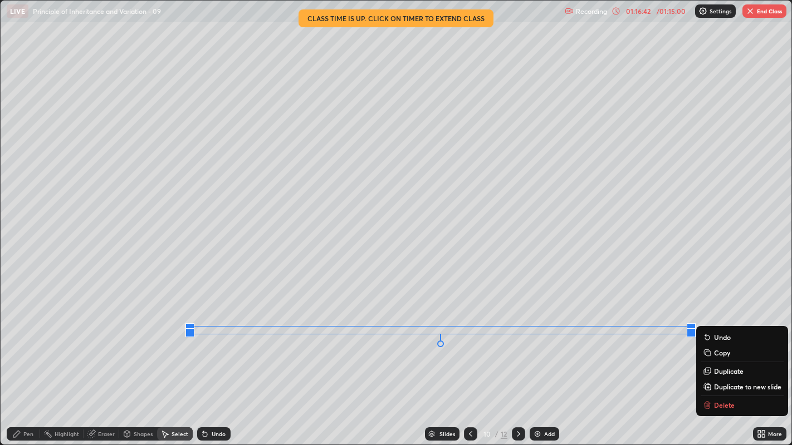
click at [245, 331] on div "0 ° Undo Copy Duplicate Duplicate to new slide Delete" at bounding box center [396, 223] width 791 height 445
click at [715, 340] on p "Duplicate" at bounding box center [729, 371] width 30 height 9
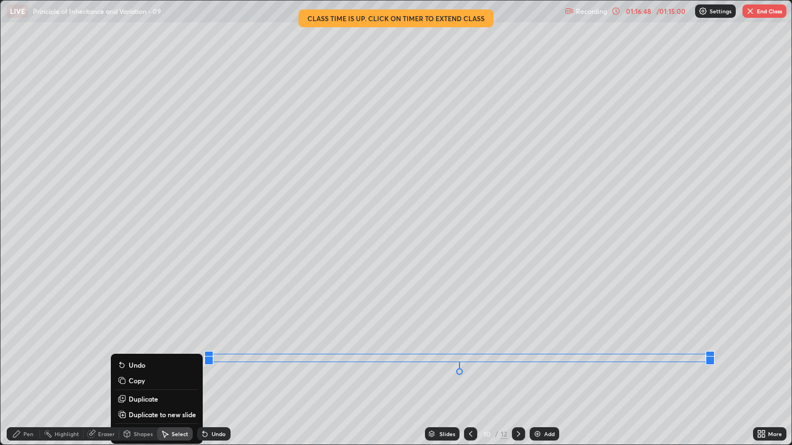
click at [26, 340] on div "Pen" at bounding box center [28, 434] width 10 height 6
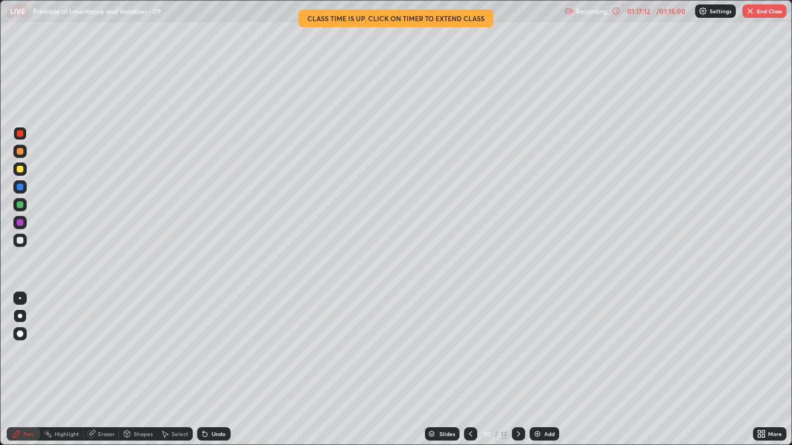
click at [97, 340] on div "Eraser" at bounding box center [102, 434] width 36 height 13
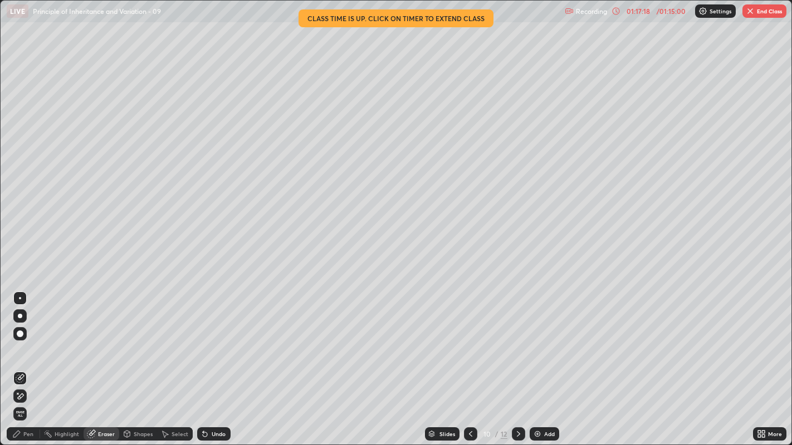
click at [27, 340] on div "Pen" at bounding box center [28, 434] width 10 height 6
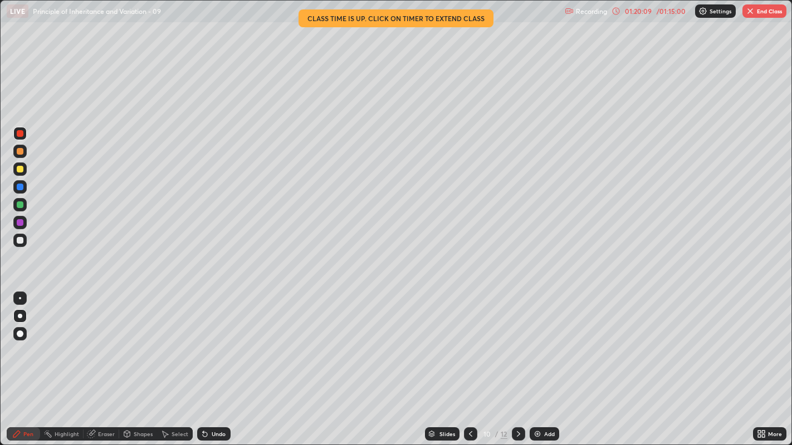
click at [769, 13] on button "End Class" at bounding box center [764, 10] width 44 height 13
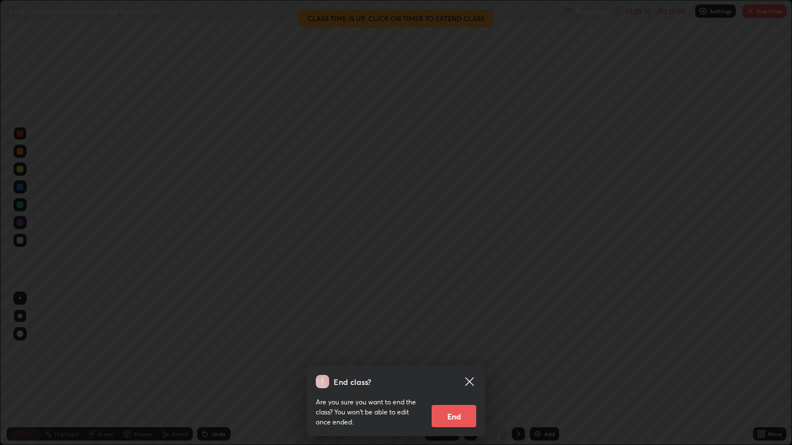
click at [467, 340] on button "End" at bounding box center [453, 416] width 45 height 22
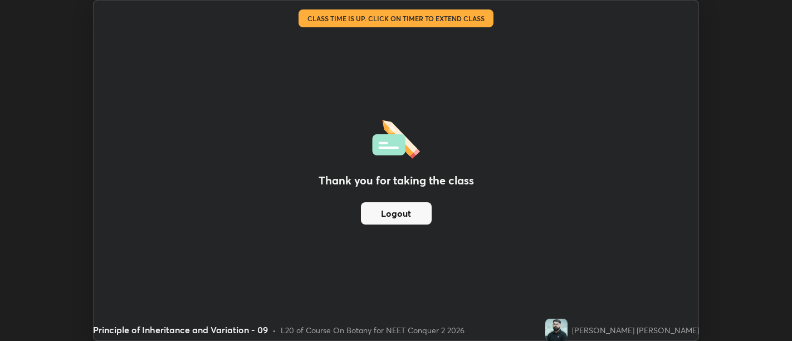
scroll to position [55332, 54881]
